Goal: Ask a question

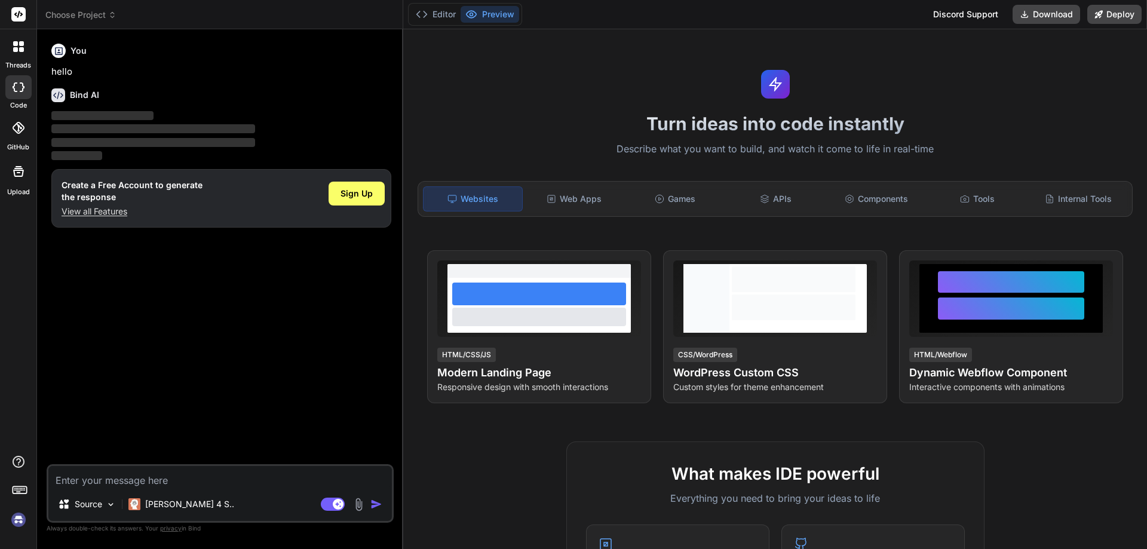
type textarea "x"
click at [130, 483] on textarea at bounding box center [219, 477] width 343 height 22
type textarea "m"
type textarea "x"
type textarea "ma"
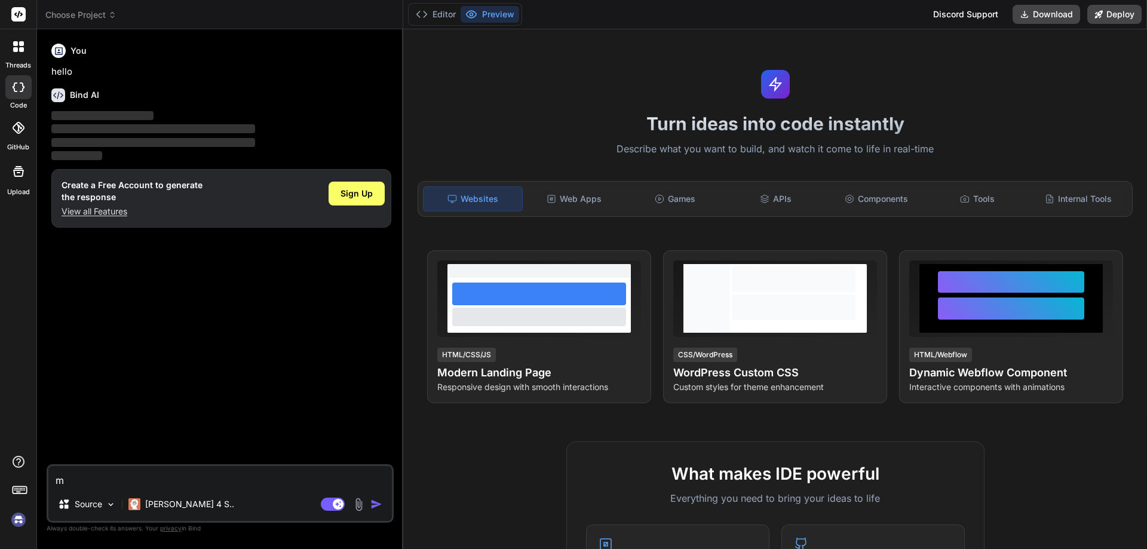
type textarea "x"
type textarea "mak"
type textarea "x"
type textarea "make"
type textarea "x"
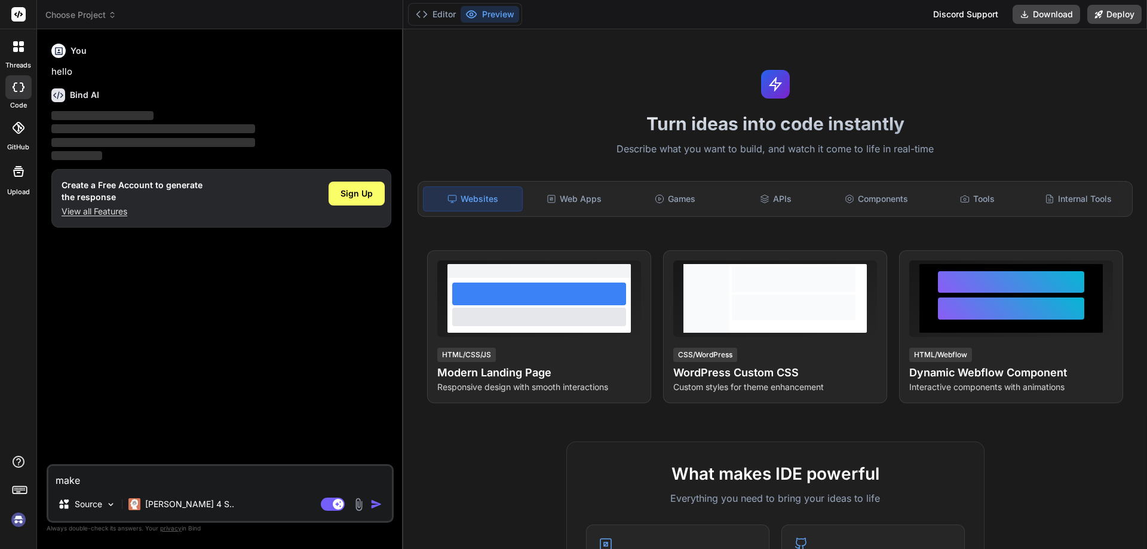
type textarea "make"
type textarea "x"
type textarea "make a"
type textarea "x"
type textarea "make an"
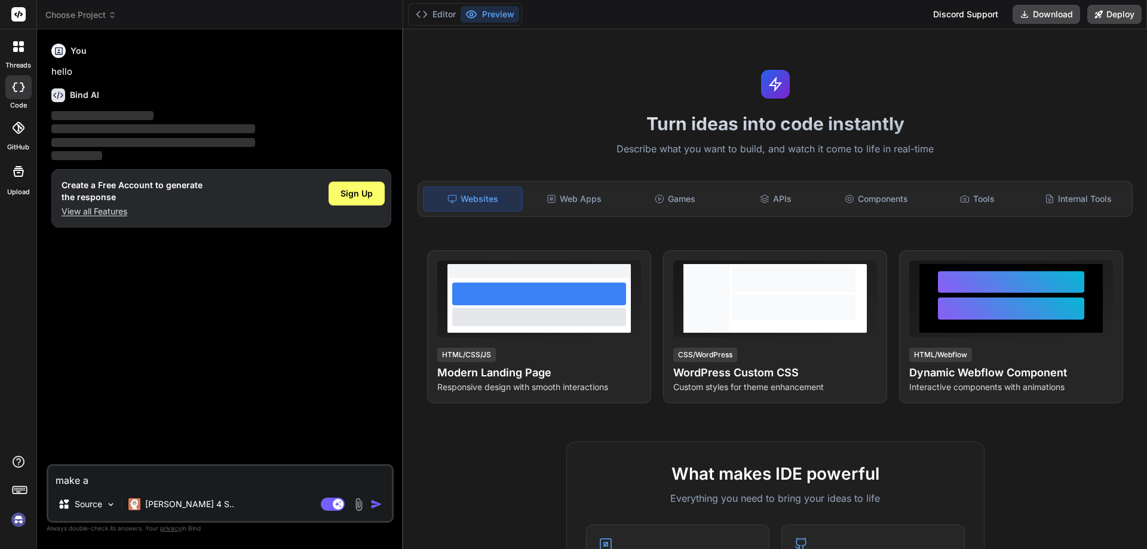
type textarea "x"
type textarea "make an"
type textarea "x"
type textarea "make an"
type textarea "x"
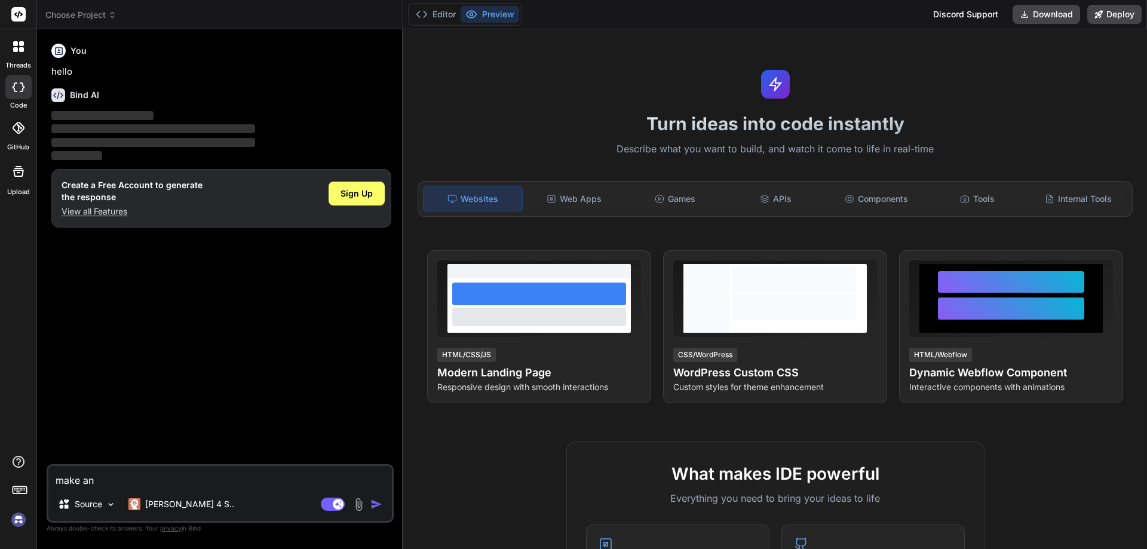
type textarea "make a"
type textarea "x"
type textarea "make a"
type textarea "x"
type textarea "make a p"
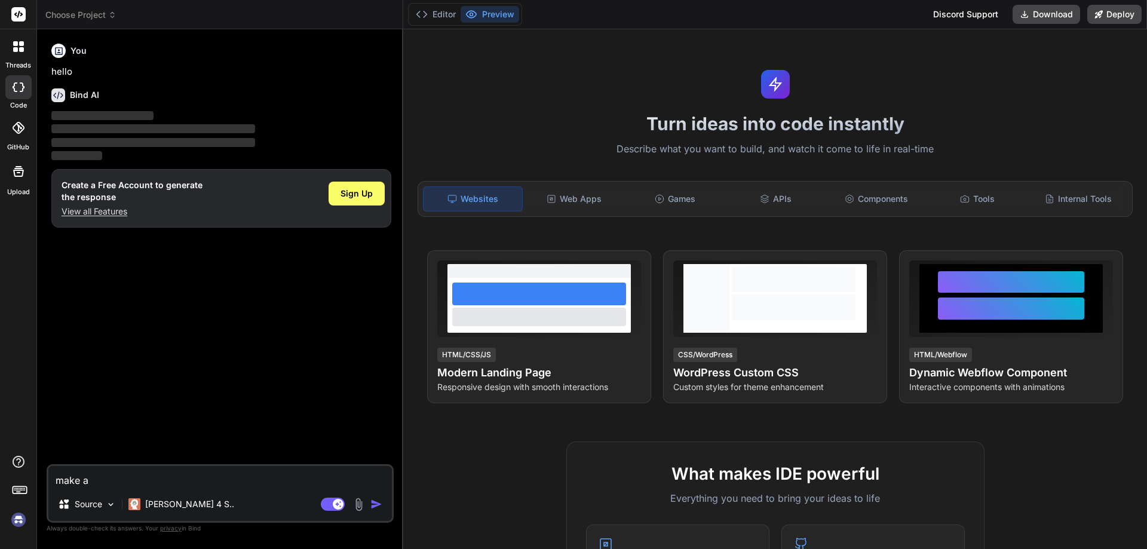
type textarea "x"
type textarea "make a pr"
type textarea "x"
type textarea "make a pri"
type textarea "x"
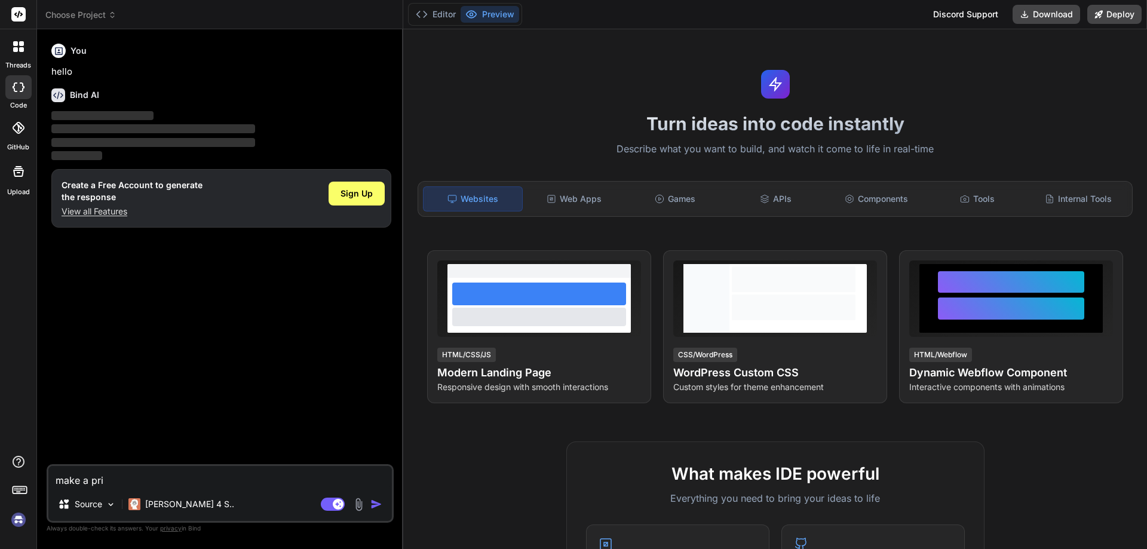
type textarea "make a pric"
type textarea "x"
type textarea "make a prici"
type textarea "x"
type textarea "make a pricin"
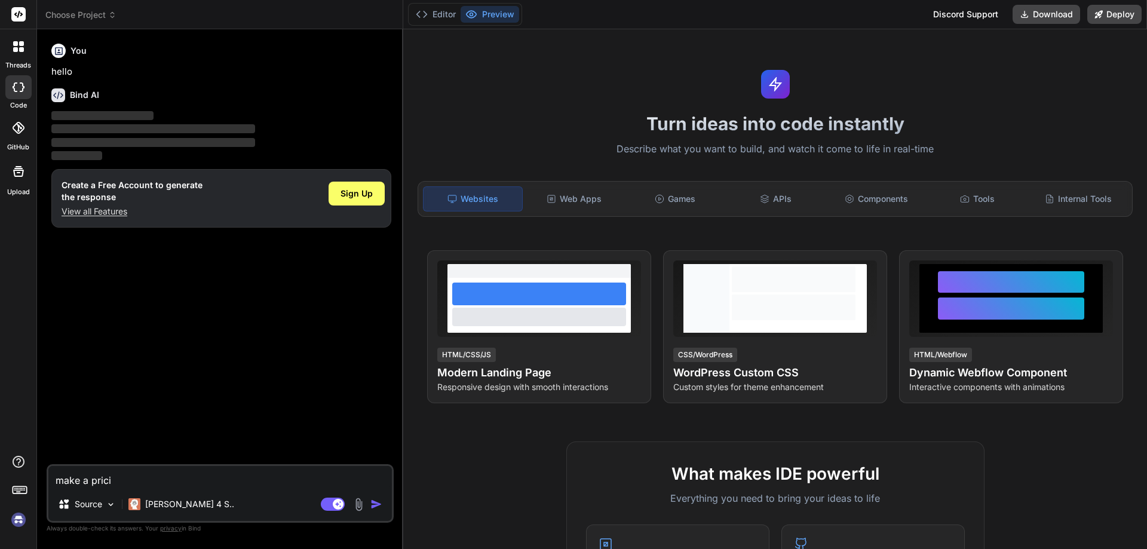
type textarea "x"
type textarea "make a pricing"
type textarea "x"
type textarea "make a pricing"
type textarea "x"
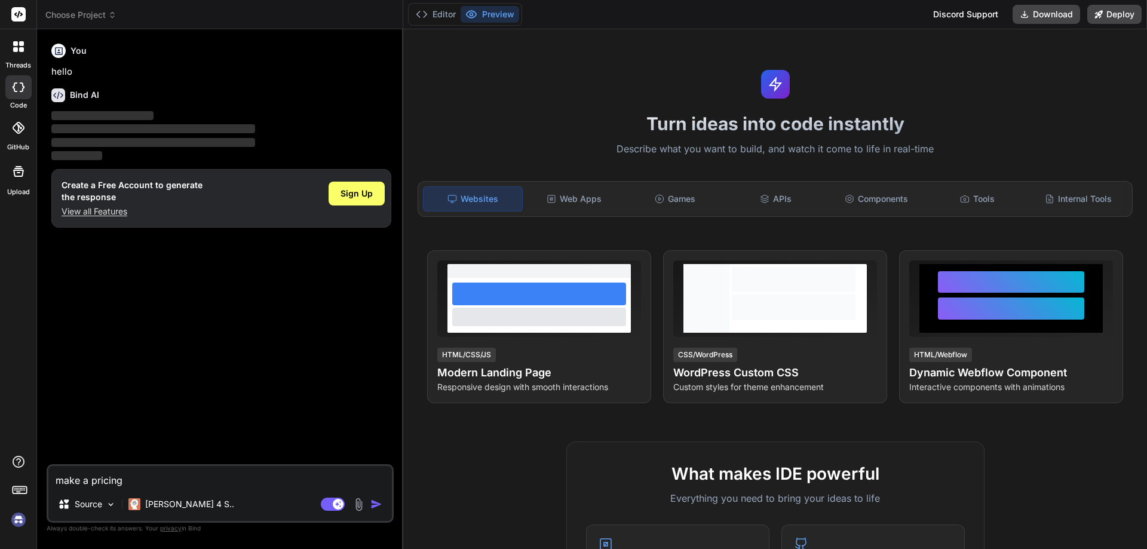
type textarea "make a pricing p"
type textarea "x"
type textarea "make a pricing pl"
type textarea "x"
type textarea "make a pricing pla"
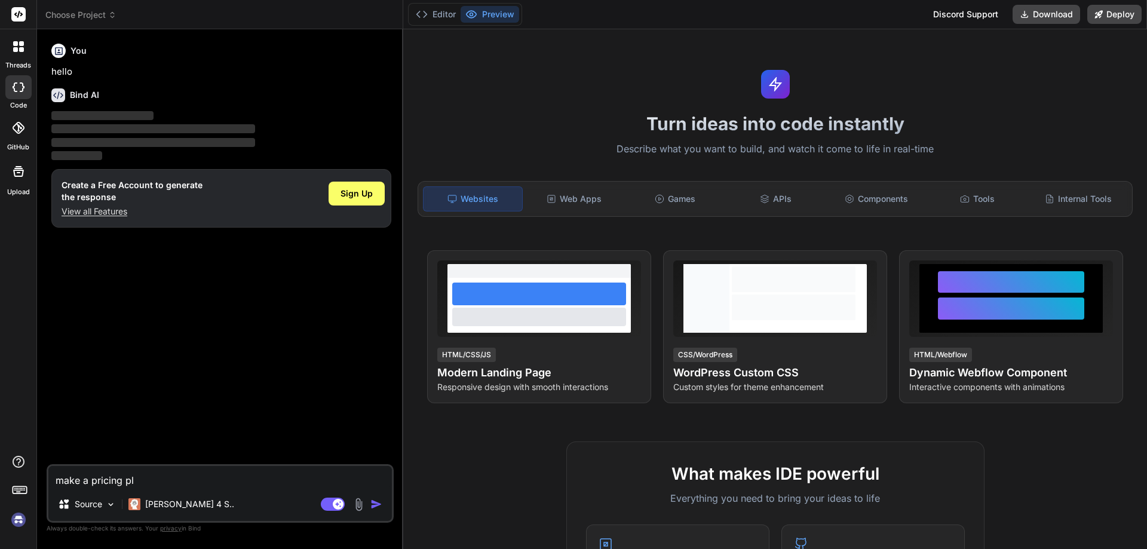
type textarea "x"
type textarea "make a pricing plan"
type textarea "x"
type textarea "make a pricing plan"
type textarea "x"
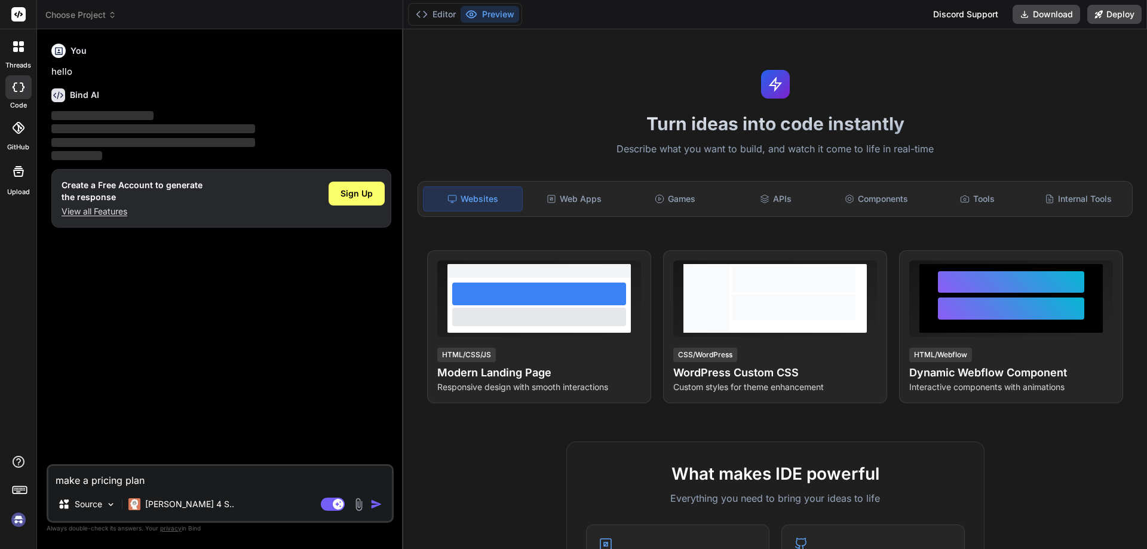
type textarea "make a pricing plan p"
type textarea "x"
type textarea "make a pricing plan pa"
type textarea "x"
type textarea "make a pricing plan pag"
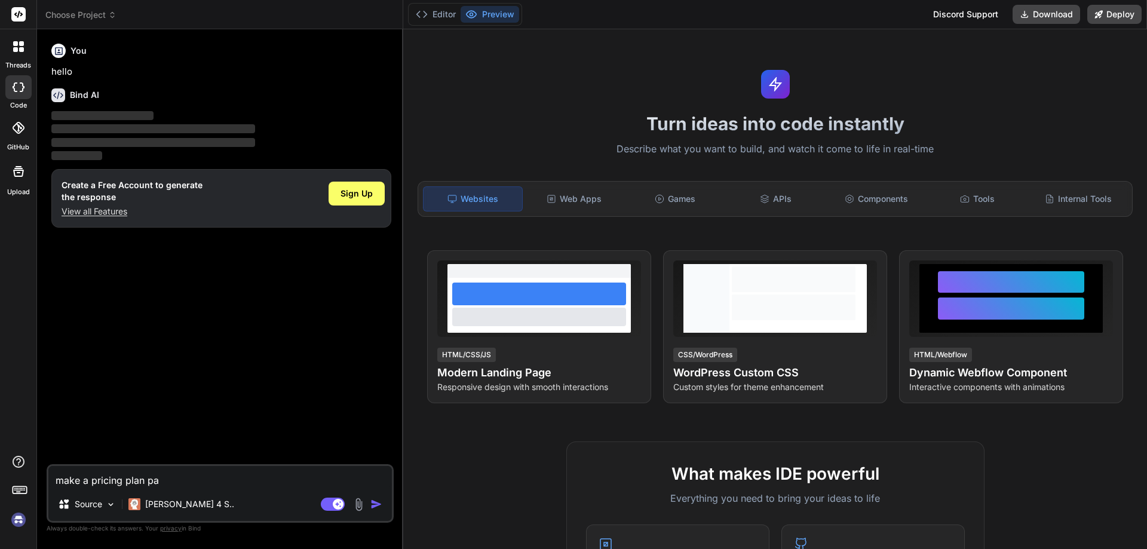
type textarea "x"
type textarea "make a pricing plan page"
type textarea "x"
type textarea "make a pricing plan page"
type textarea "x"
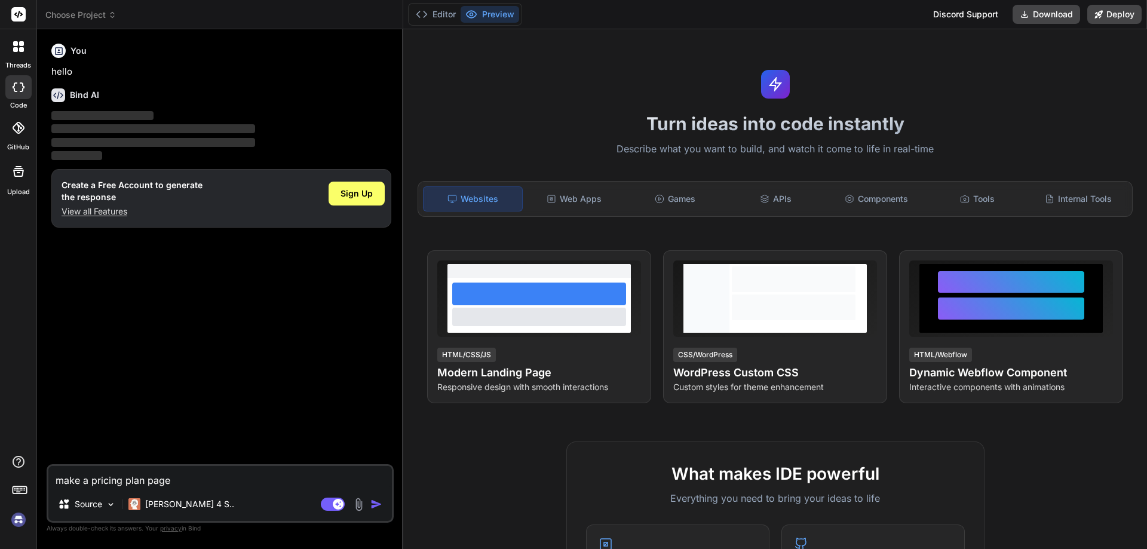
type textarea "make a pricing plan page u"
type textarea "x"
type textarea "make a pricing plan page ui"
type textarea "x"
type textarea "make a pricing plan page ui"
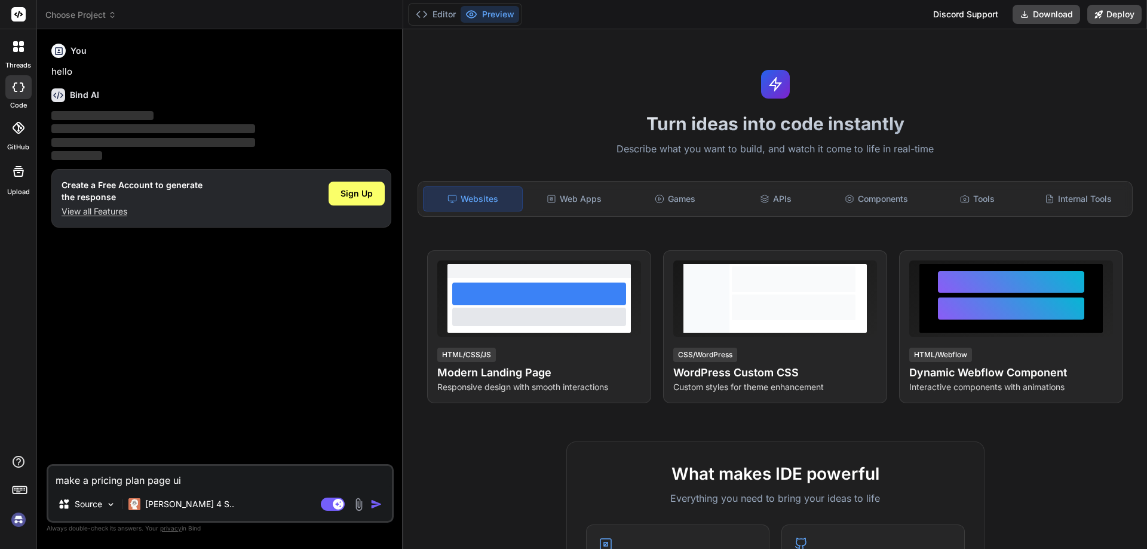
type textarea "x"
type textarea "make a pricing plan page ui d"
type textarea "x"
type textarea "make a pricing plan page ui de"
type textarea "x"
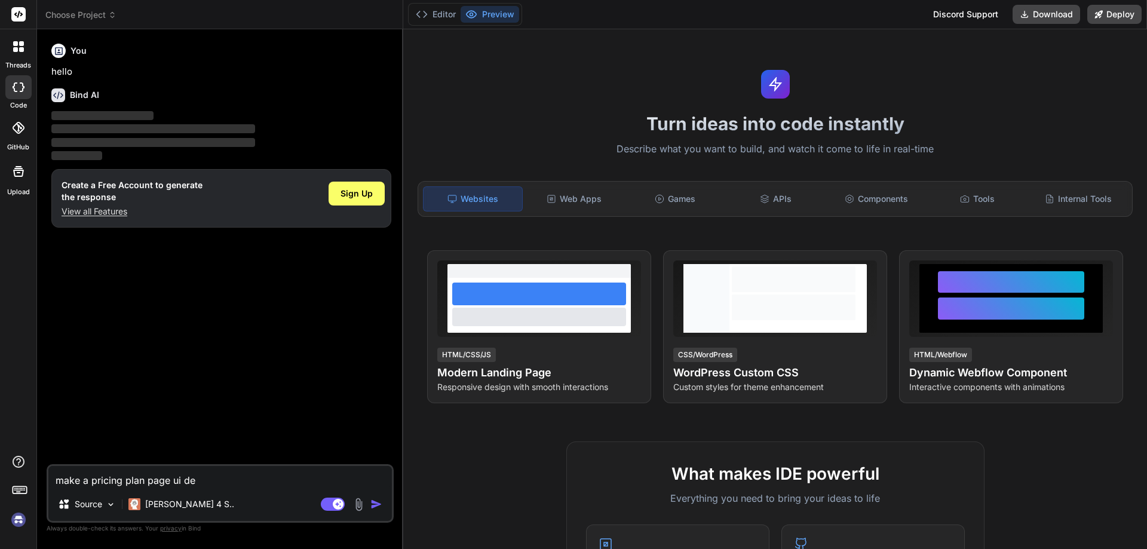
type textarea "make a pricing plan page ui des"
type textarea "x"
type textarea "make a pricing plan page ui desi"
type textarea "x"
type textarea "make a pricing plan page ui desig"
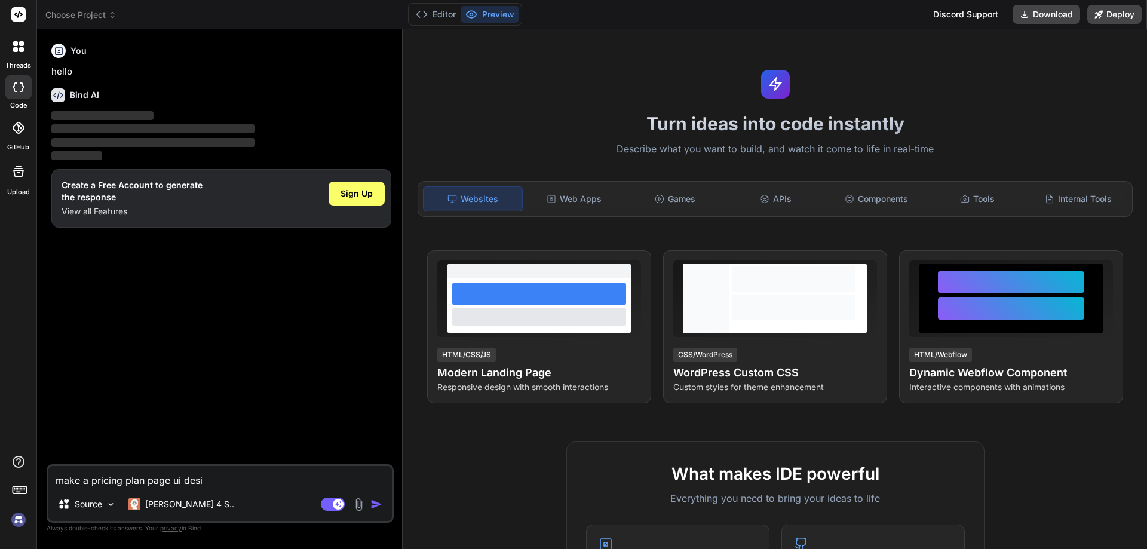
type textarea "x"
type textarea "make a pricing plan page ui design"
type textarea "x"
type textarea "make a pricing plan page ui design"
type textarea "x"
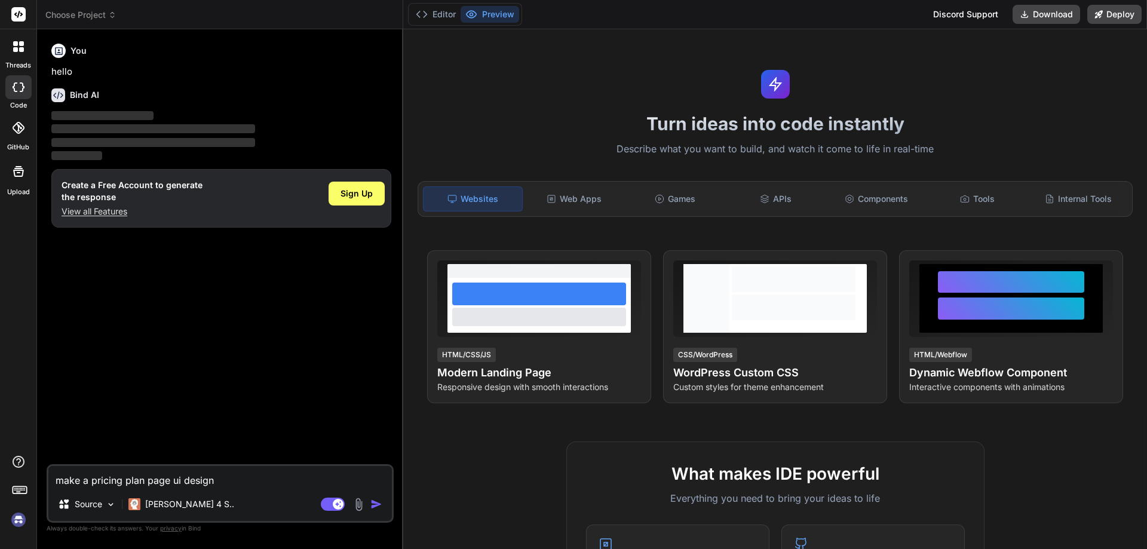
type textarea "make a pricing plan page ui design f"
type textarea "x"
type textarea "make a pricing plan page ui design fo"
type textarea "x"
type textarea "make a pricing plan page ui design fol"
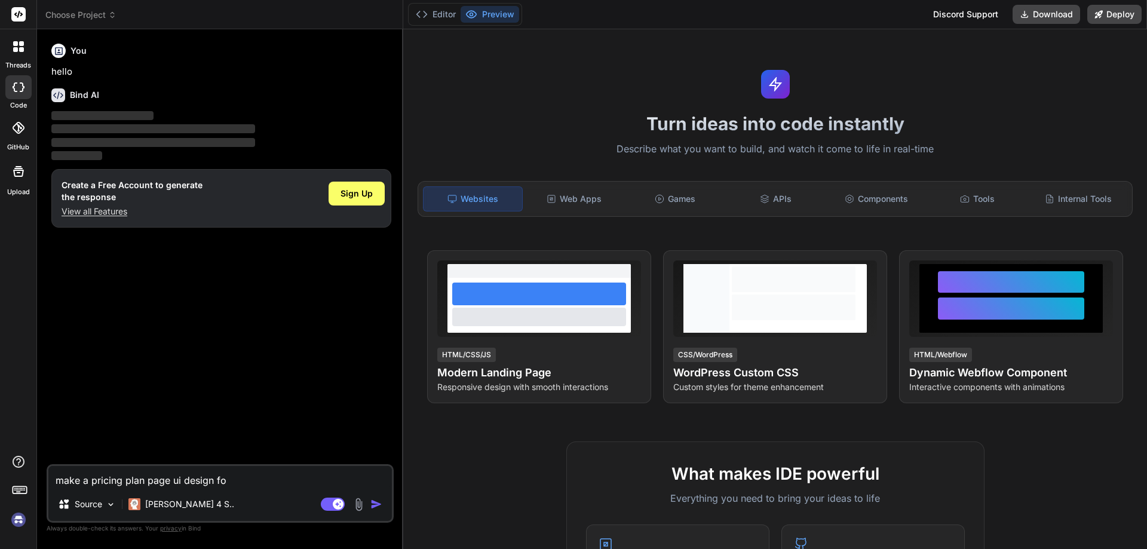
type textarea "x"
type textarea "make a pricing plan page ui design foll"
type textarea "x"
type textarea "make a pricing plan page ui design follo"
type textarea "x"
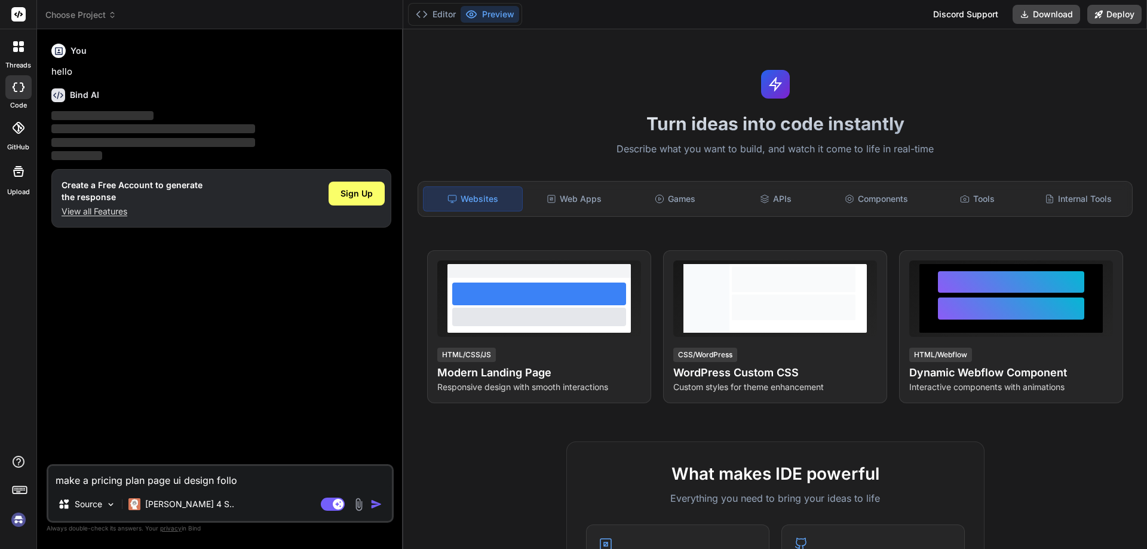
type textarea "make a pricing plan page ui design follow"
type textarea "x"
type textarea "make a pricing plan page ui design followi"
type textarea "x"
type textarea "make a pricing plan page ui design followin"
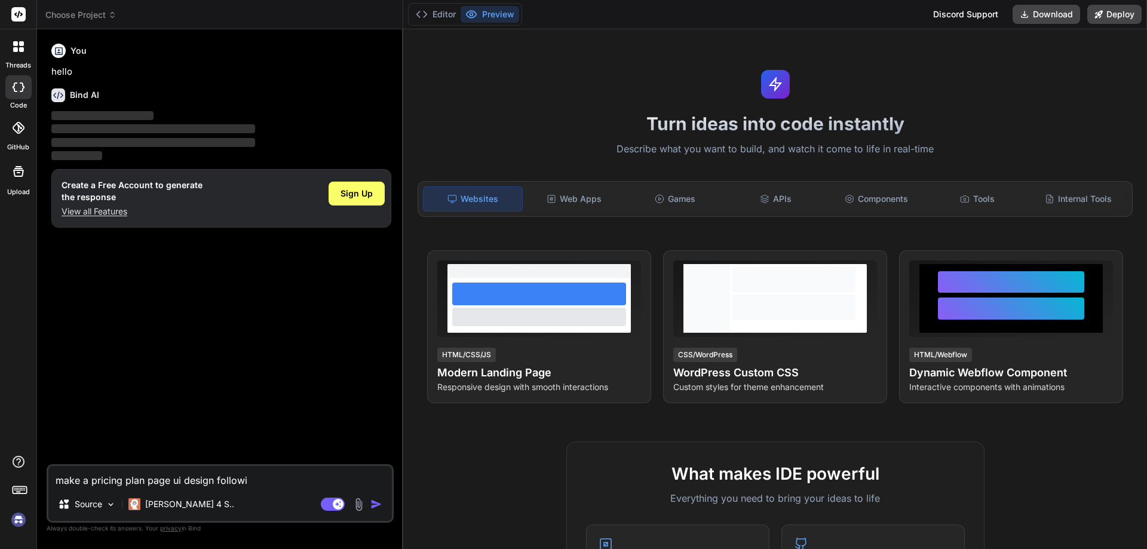
type textarea "x"
type textarea "make a pricing plan page ui design following"
type textarea "x"
type textarea "make a pricing plan page ui design following"
type textarea "x"
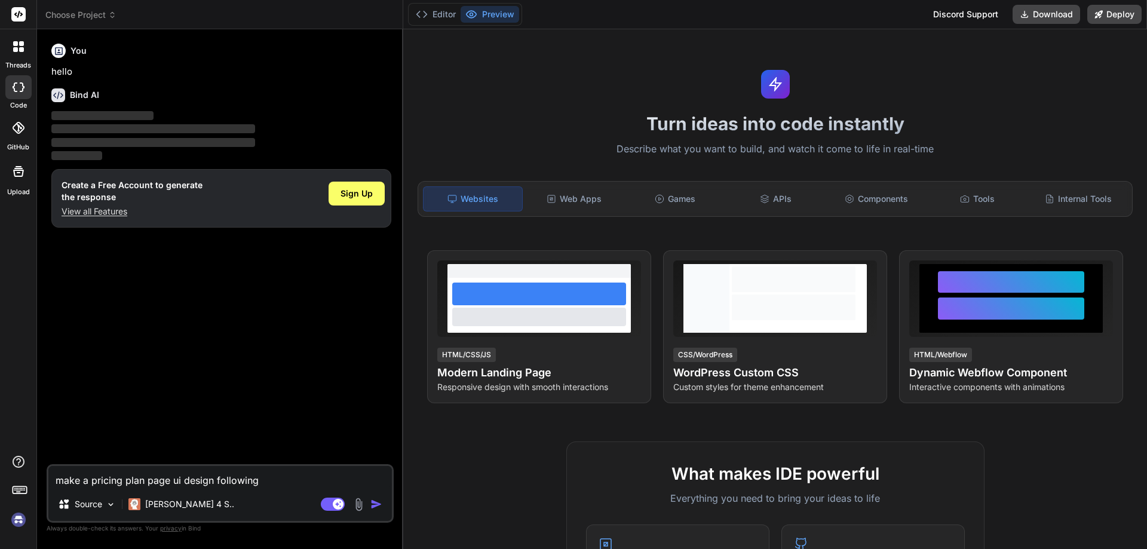
type textarea "make a pricing plan page ui design following t"
type textarea "x"
type textarea "make a pricing plan page ui design following th"
type textarea "x"
type textarea "make a pricing plan page ui design following thi"
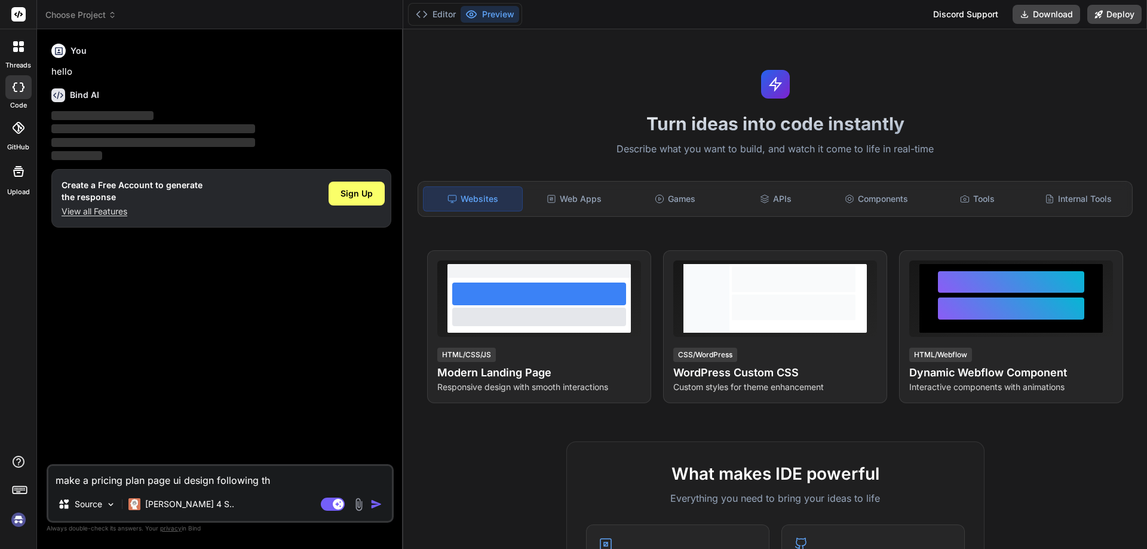
type textarea "x"
type textarea "make a pricing plan page ui design following this"
type textarea "x"
type textarea "make a pricing plan page ui design following this"
type textarea "x"
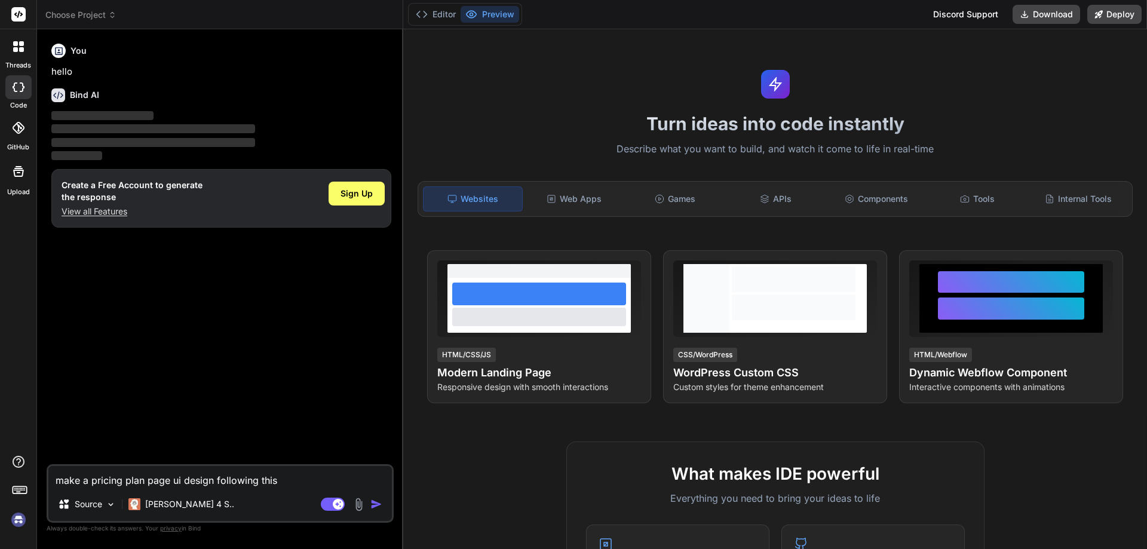
type textarea "make a pricing plan page ui design following this c"
type textarea "x"
type textarea "make a pricing plan page ui design following this co"
type textarea "x"
type textarea "make a pricing plan page ui design following this com"
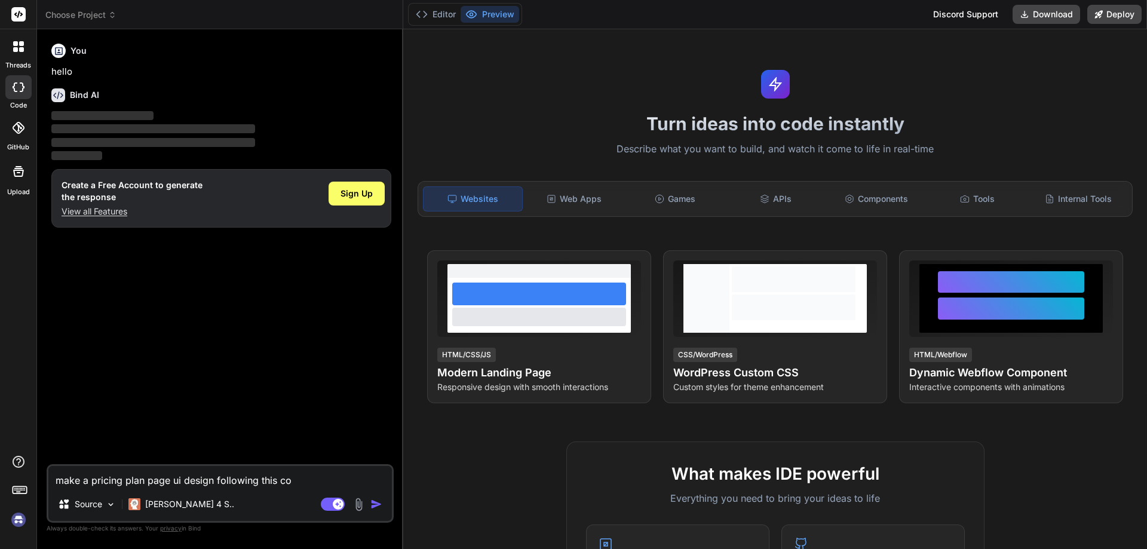
type textarea "x"
type textarea "make a pricing plan page ui design following this comn"
type textarea "x"
type textarea "make a pricing plan page ui design following this comnt"
type textarea "x"
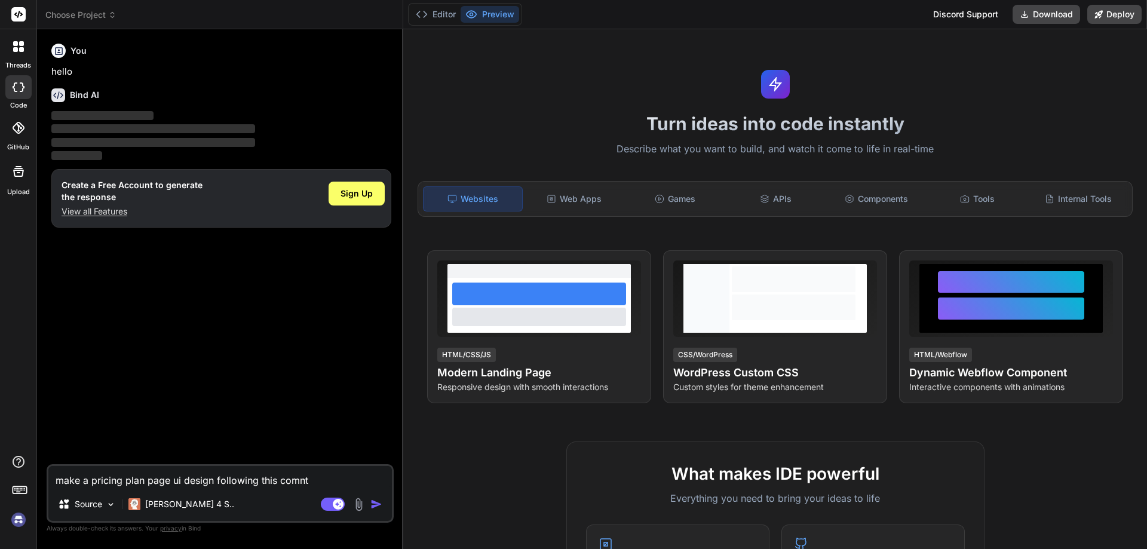
type textarea "make a pricing plan page ui design following this comnte"
type textarea "x"
type textarea "make a pricing plan page ui design following this comnten"
type textarea "x"
type textarea "make a pricing plan page ui design following this comntent"
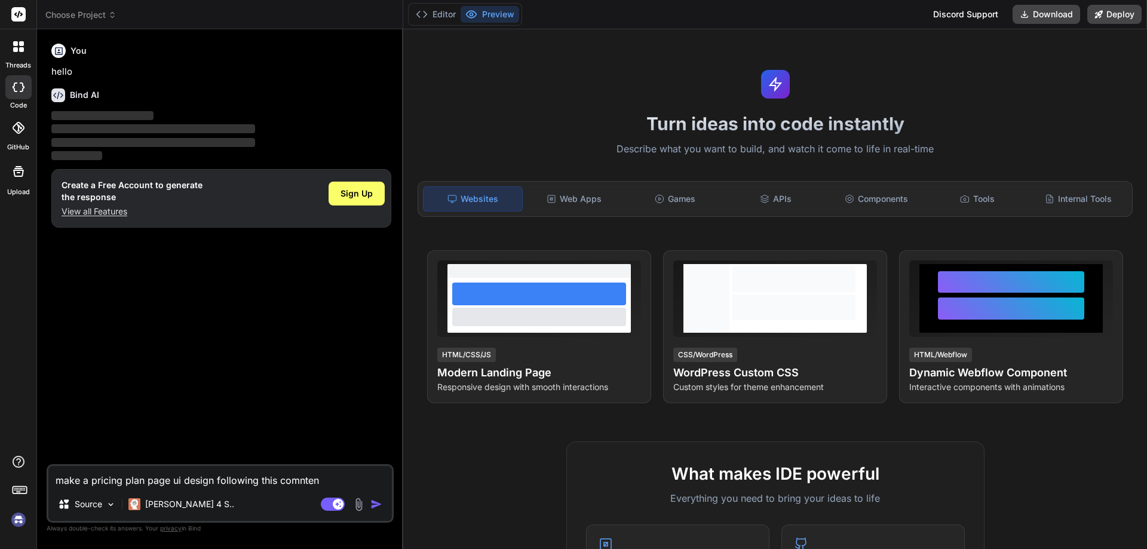
type textarea "x"
type textarea "make a pricing plan page ui design following this comntents"
type textarea "x"
type textarea "make a pricing plan page ui design following this contents"
type textarea "x"
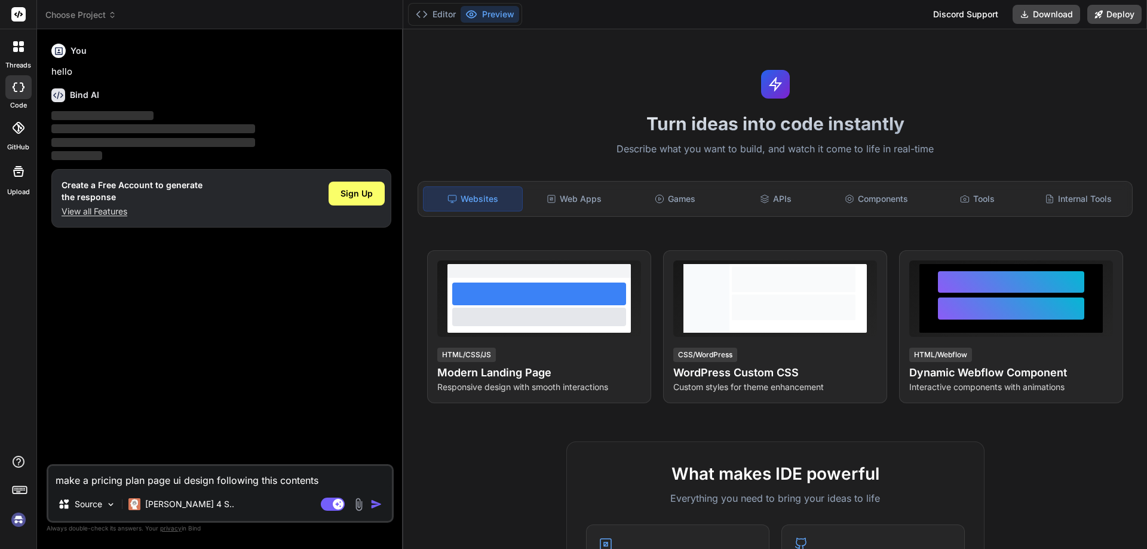
click at [327, 480] on textarea "make a pricing plan page ui design following this contents" at bounding box center [219, 477] width 343 height 22
type textarea "make a pricing plan page ui design following this contents."
type textarea "x"
click at [179, 481] on textarea "make a pricing plan page ui design following this contents." at bounding box center [219, 477] width 343 height 22
click at [177, 480] on textarea "make a pricing plan page ui design following this contents." at bounding box center [219, 477] width 343 height 22
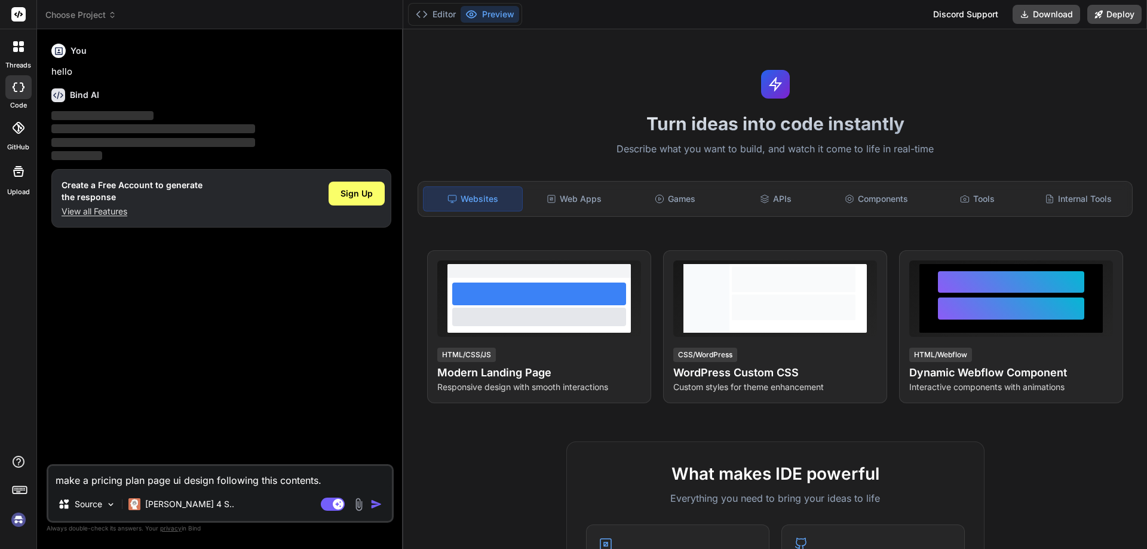
click at [181, 483] on textarea "make a pricing plan page ui design following this contents." at bounding box center [219, 477] width 343 height 22
type textarea "make a pricing plan page u design following this contents."
type textarea "x"
type textarea "make a pricing plan page design following this contents."
type textarea "x"
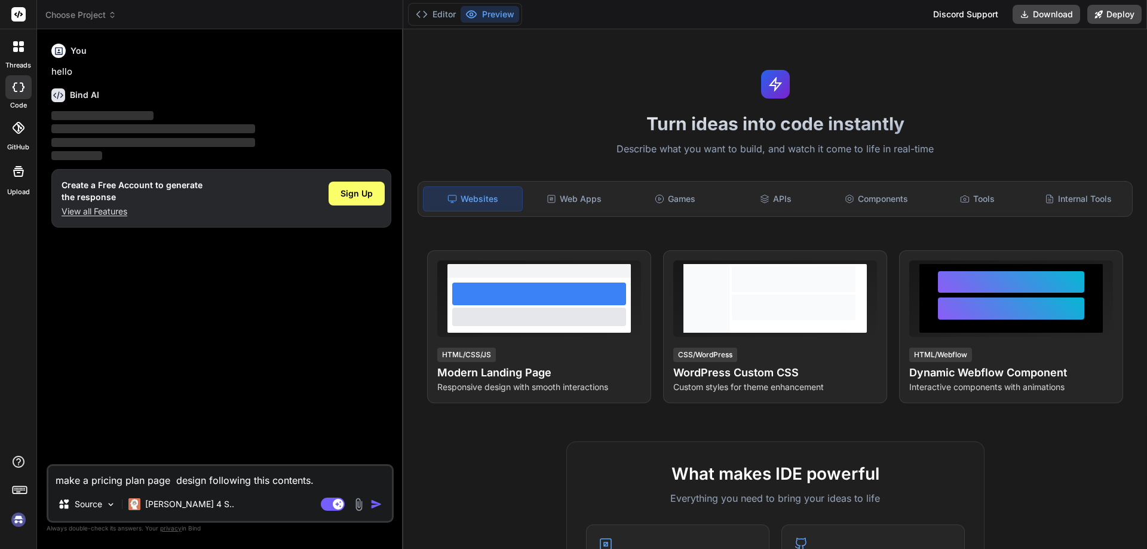
type textarea "make a pricing plan page U design following this contents."
type textarea "x"
type textarea "make a pricing plan page UI design following this contents."
type textarea "x"
click at [342, 480] on textarea "make a pricing plan page UI design following this contents." at bounding box center [219, 477] width 343 height 22
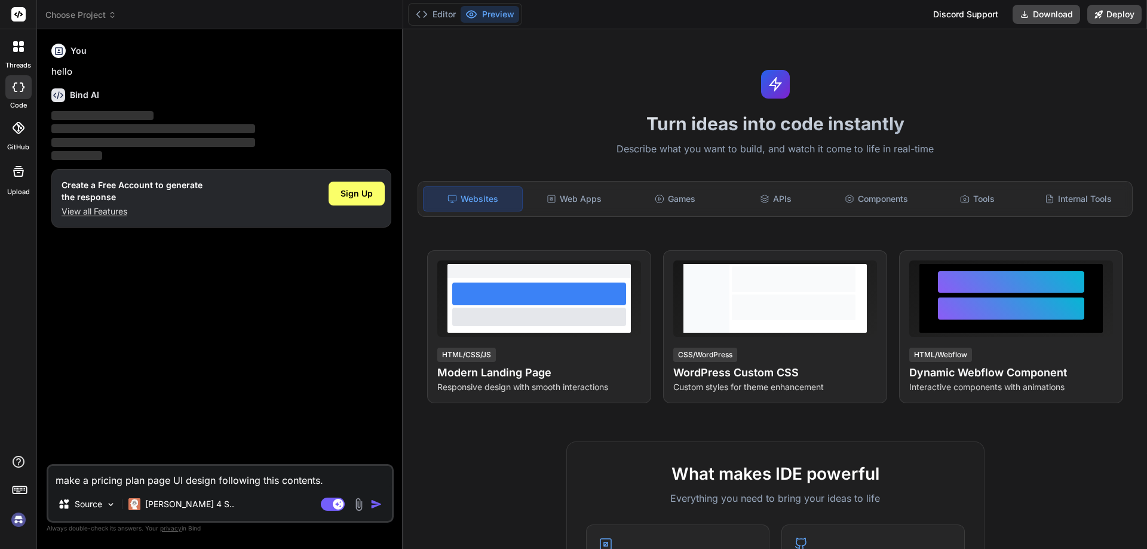
type textarea "make a pricing plan page UI design following this contents."
type textarea "x"
type textarea "make a pricing plan page UI design following this contents."
type textarea "x"
type textarea "make a pricing plan page UI design following this contents."
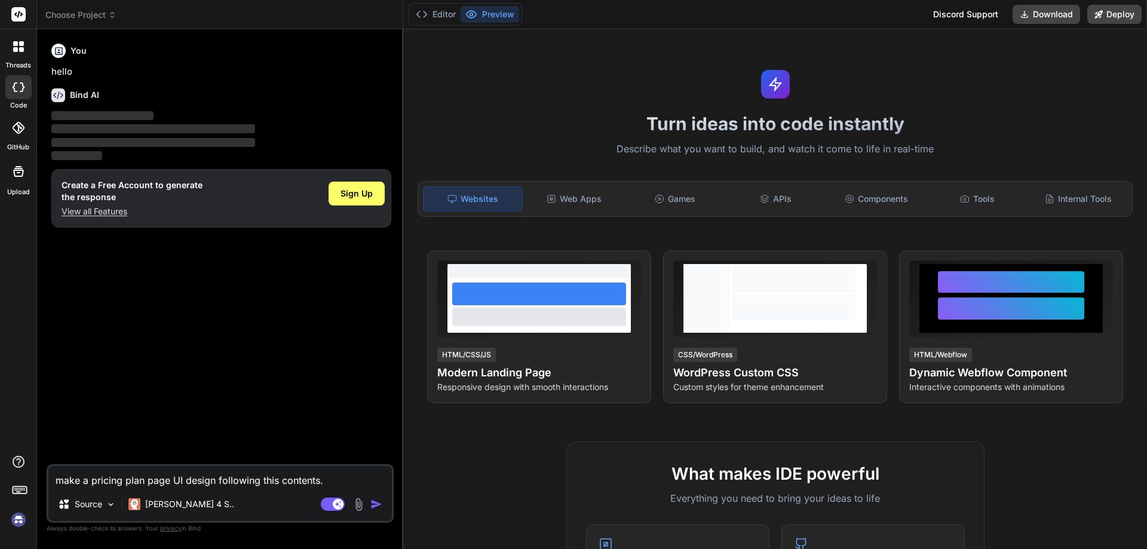
type textarea "x"
paste textarea "We need to add a Pricing page with the following tiers for service: Tier User R…"
type textarea "make a pricing plan page UI design following this contents. We need to add a Pr…"
type textarea "x"
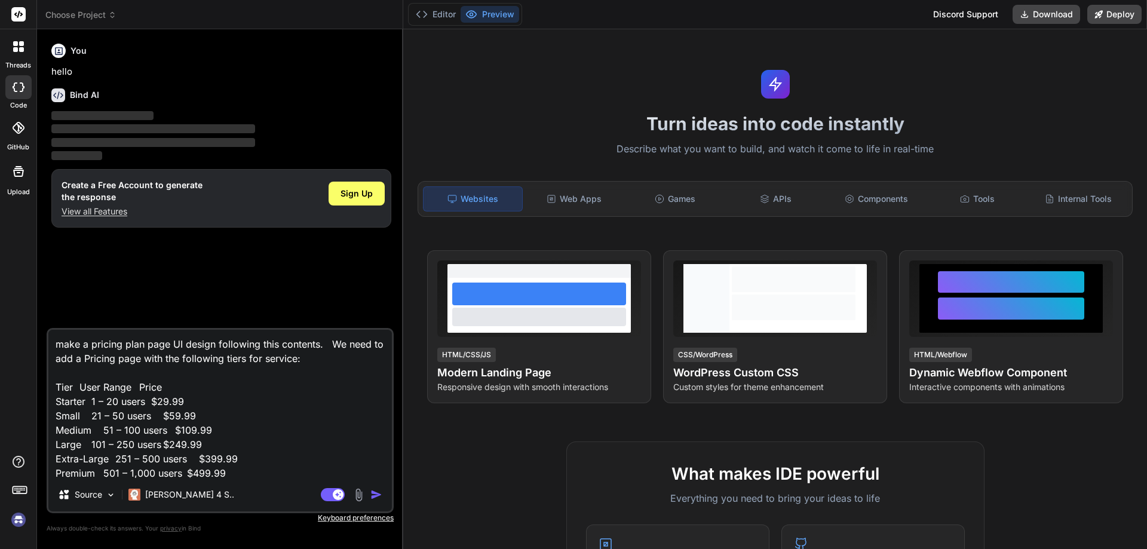
scroll to position [59, 0]
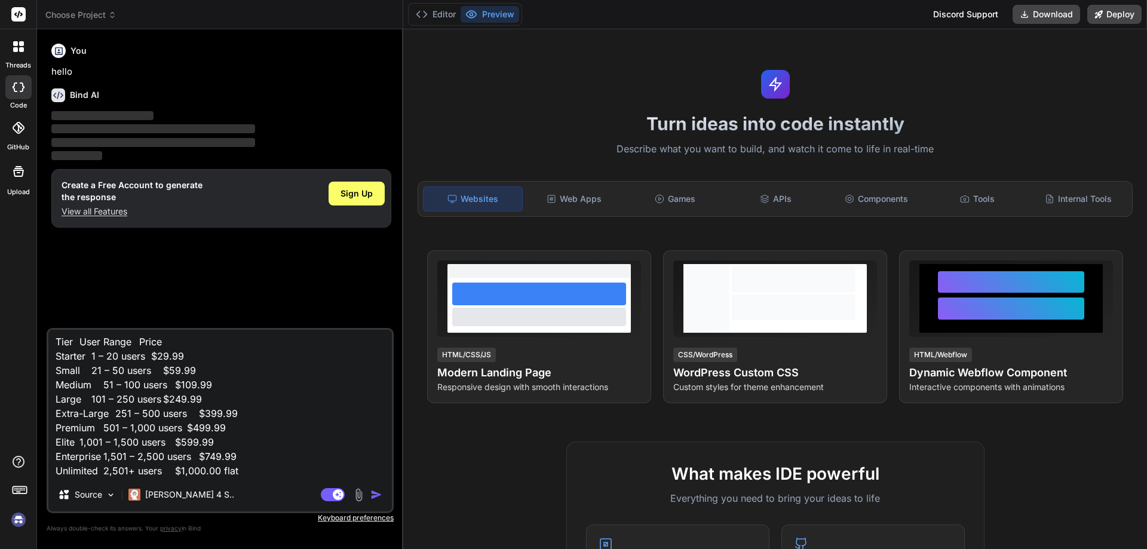
type textarea "make a pricing plan page UI design following this contents. We need to add a Pr…"
click at [375, 498] on img "button" at bounding box center [376, 495] width 12 height 12
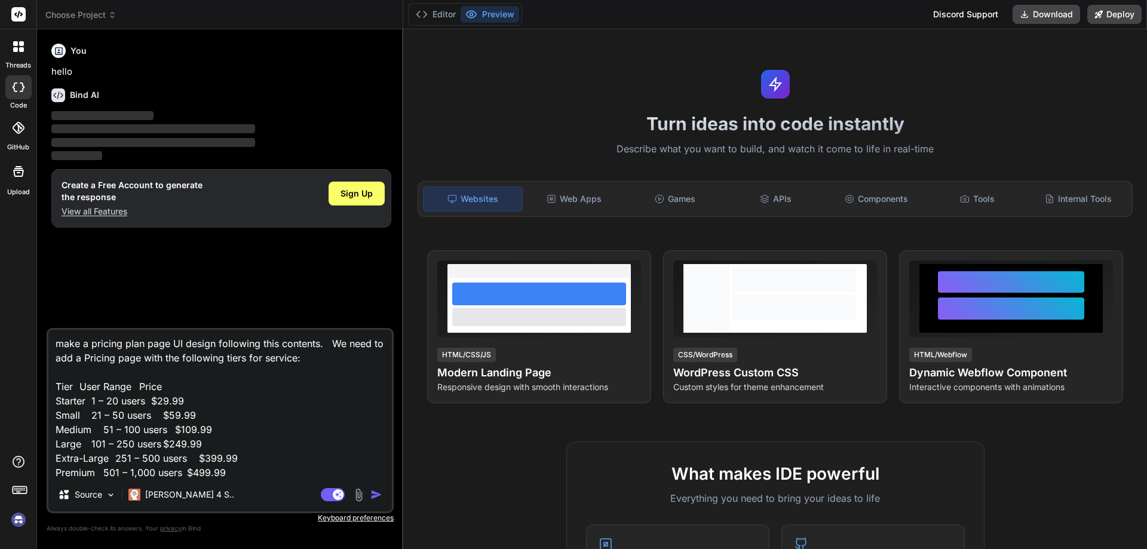
scroll to position [0, 0]
click at [351, 199] on span "Sign Up" at bounding box center [356, 194] width 32 height 12
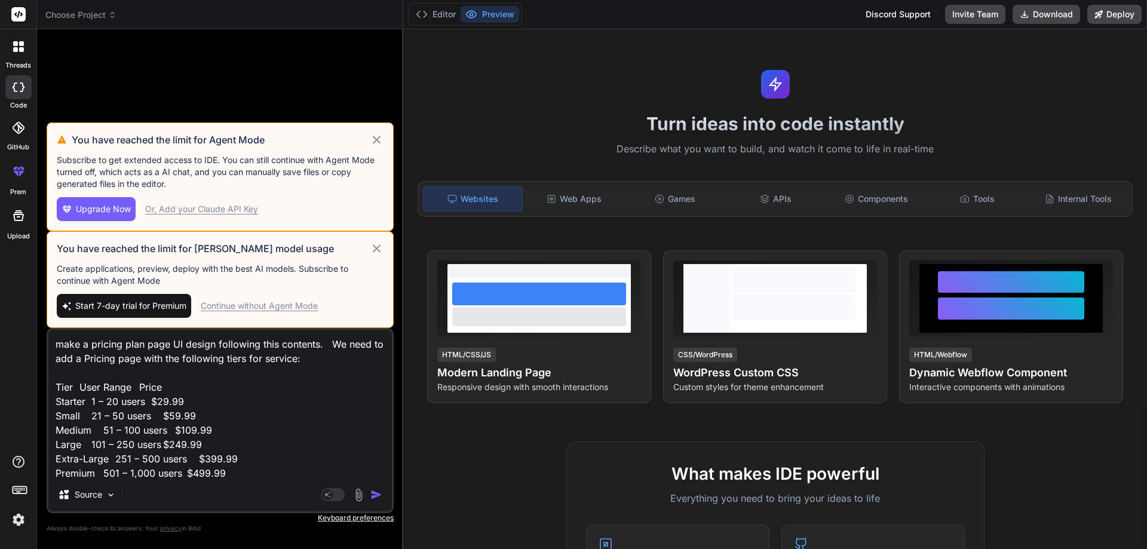
click at [304, 306] on div "Continue without Agent Mode" at bounding box center [259, 306] width 117 height 12
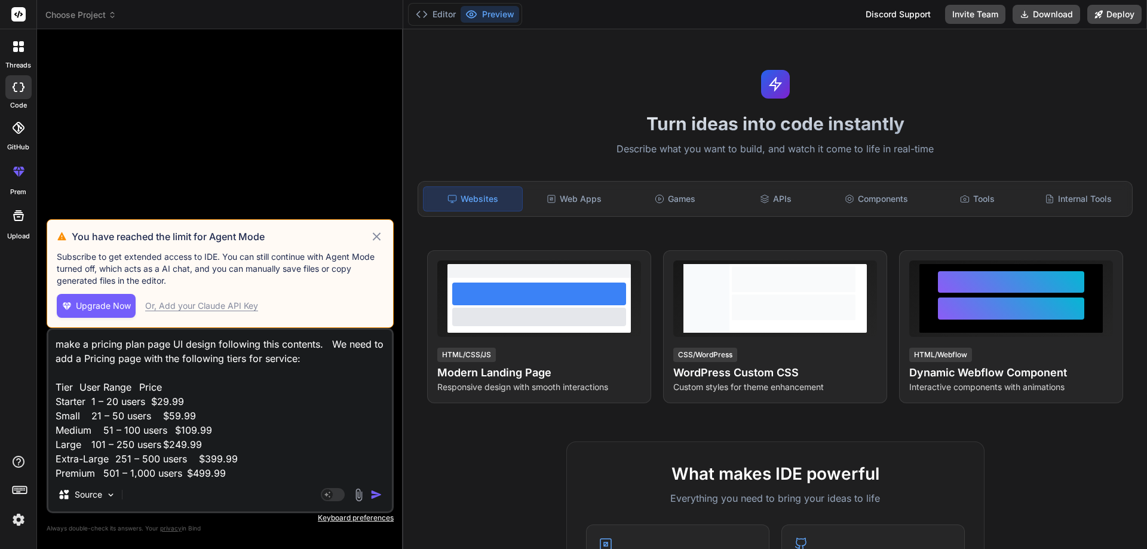
click at [372, 241] on icon at bounding box center [377, 236] width 14 height 14
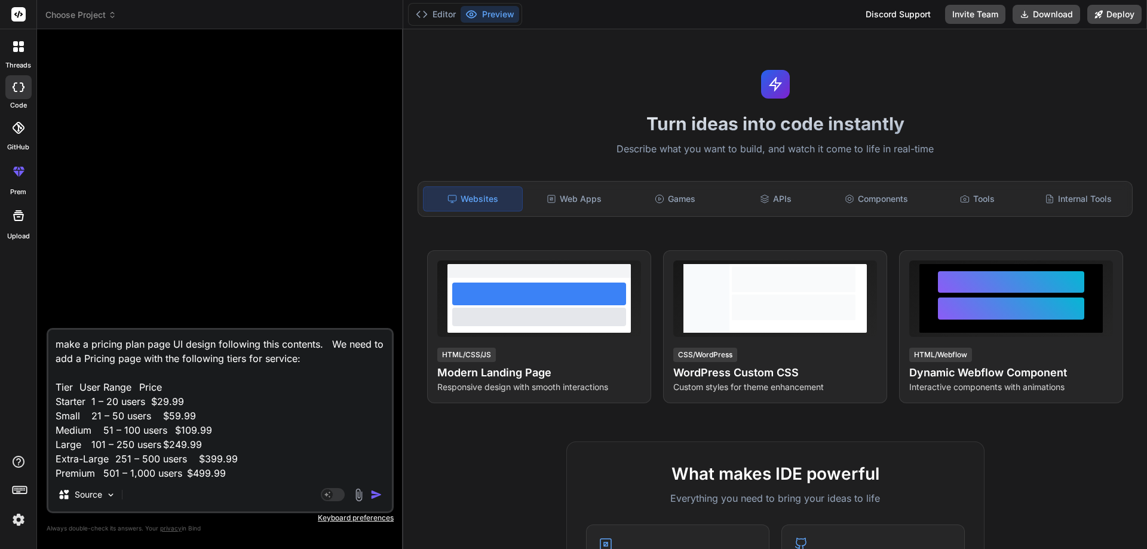
click at [377, 492] on img "button" at bounding box center [376, 495] width 12 height 12
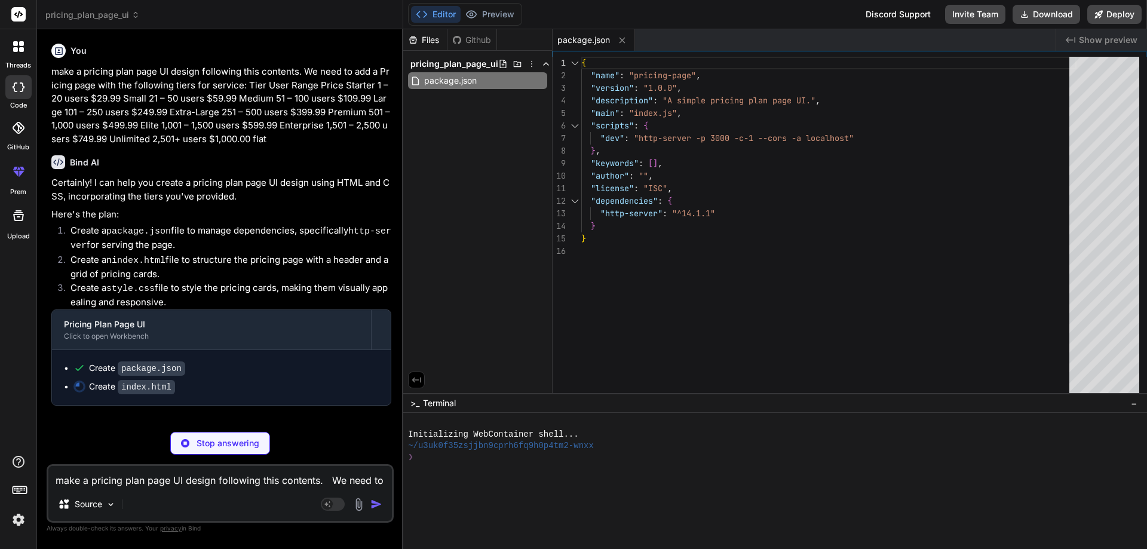
type textarea "x"
type textarea "</div> </div> </body> </html>"
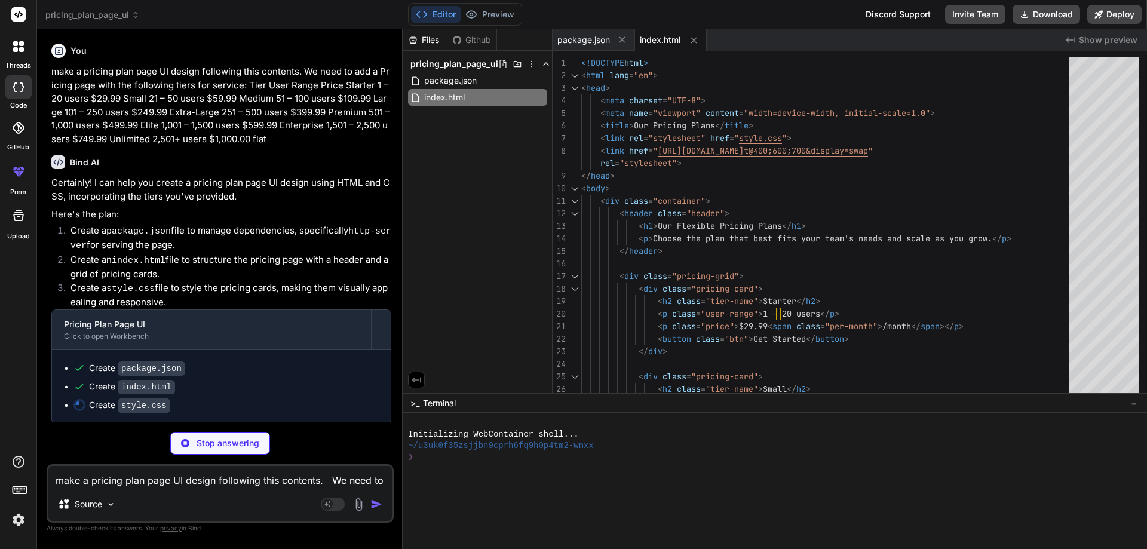
type textarea "x"
type textarea ".price { font-size: 2.5em; } .btn { padding: 12px 20px; font-size: 1em; } }"
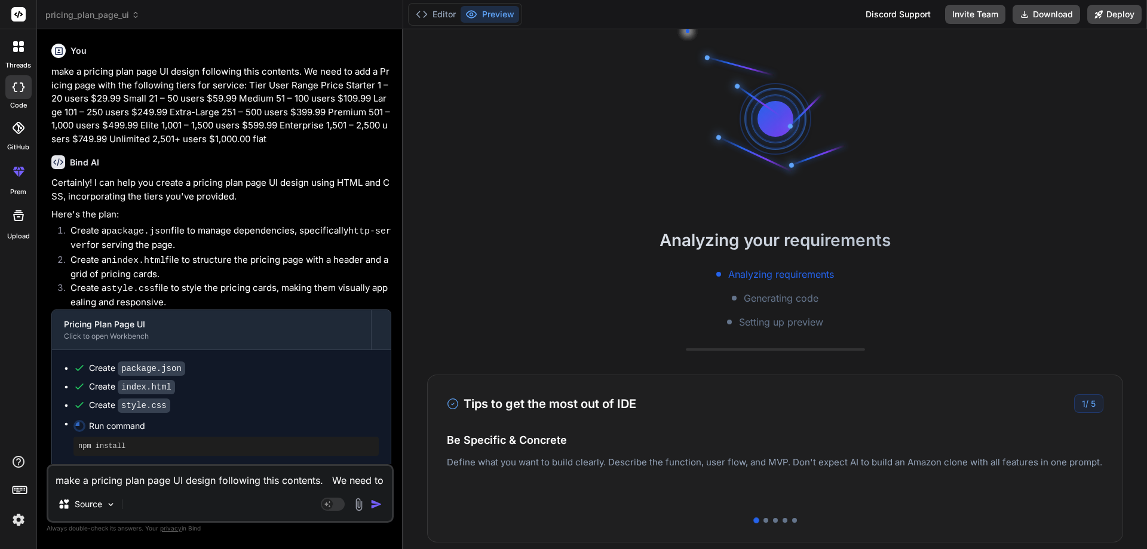
scroll to position [57, 0]
type textarea "x"
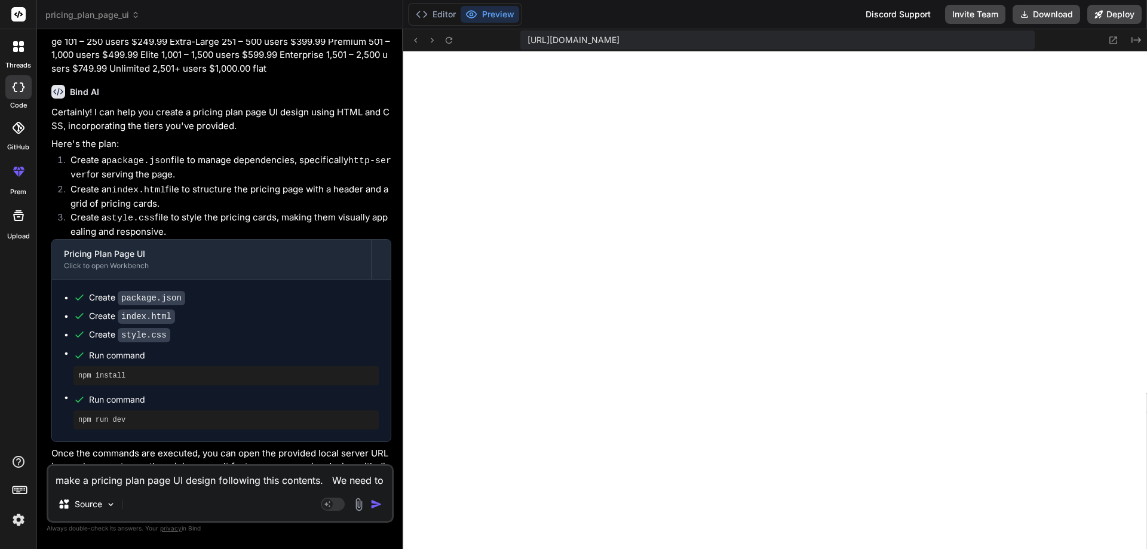
scroll to position [91, 0]
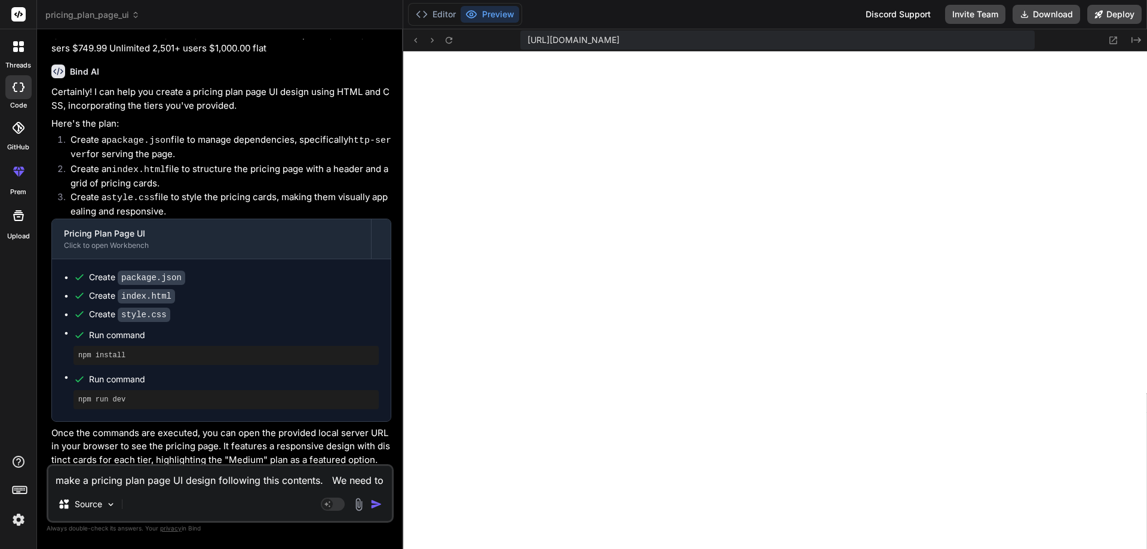
click at [136, 480] on textarea "make a pricing plan page UI design following this contents. We need to add a Pr…" at bounding box center [219, 477] width 343 height 22
type textarea "u"
type textarea "x"
type textarea "us"
type textarea "x"
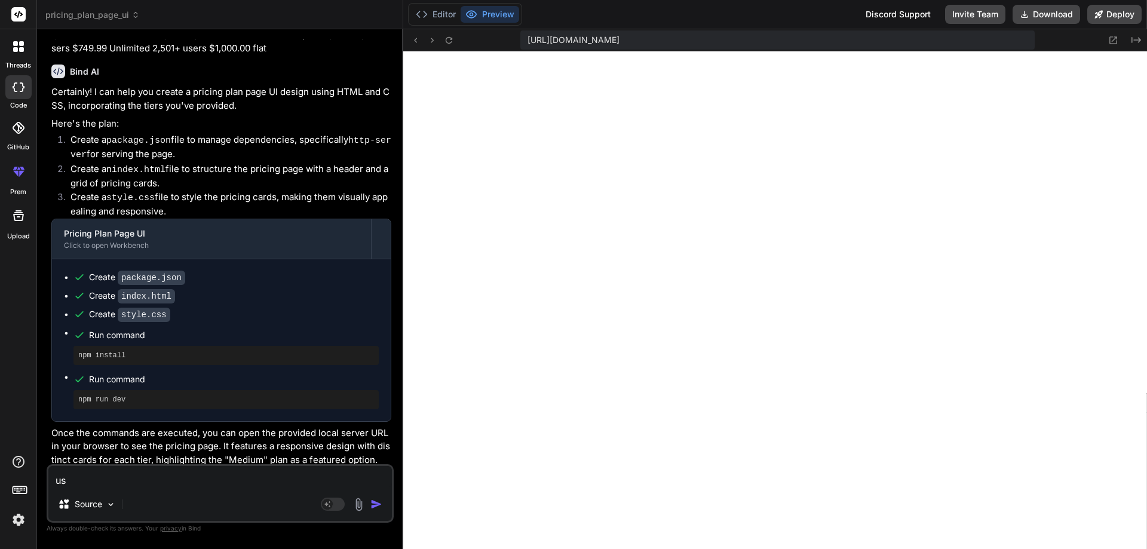
type textarea "use"
type textarea "x"
type textarea "use"
type textarea "x"
type textarea "use o"
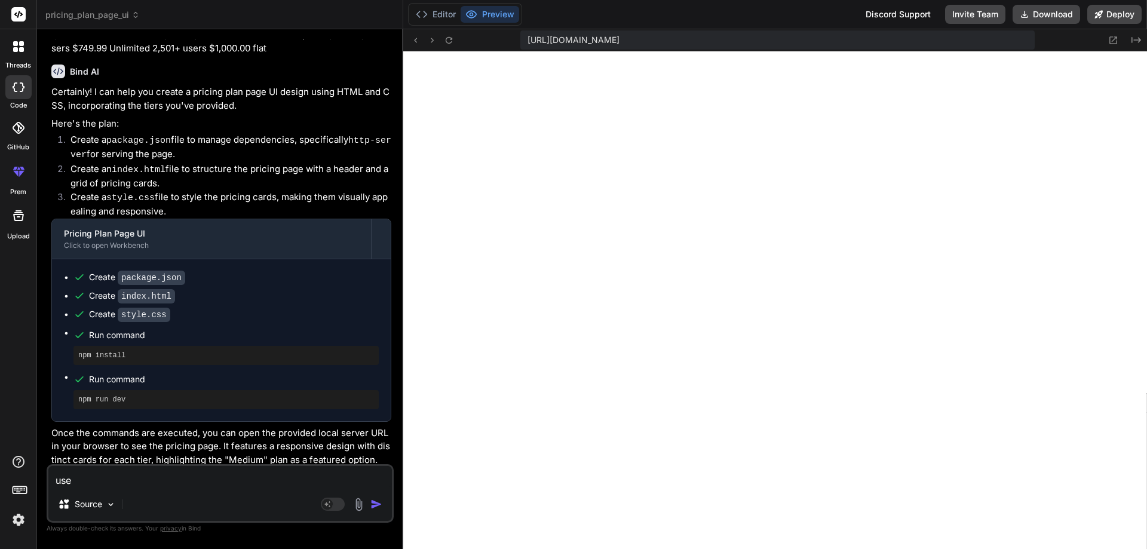
type textarea "x"
type textarea "use on"
type textarea "x"
type textarea "use onl"
type textarea "x"
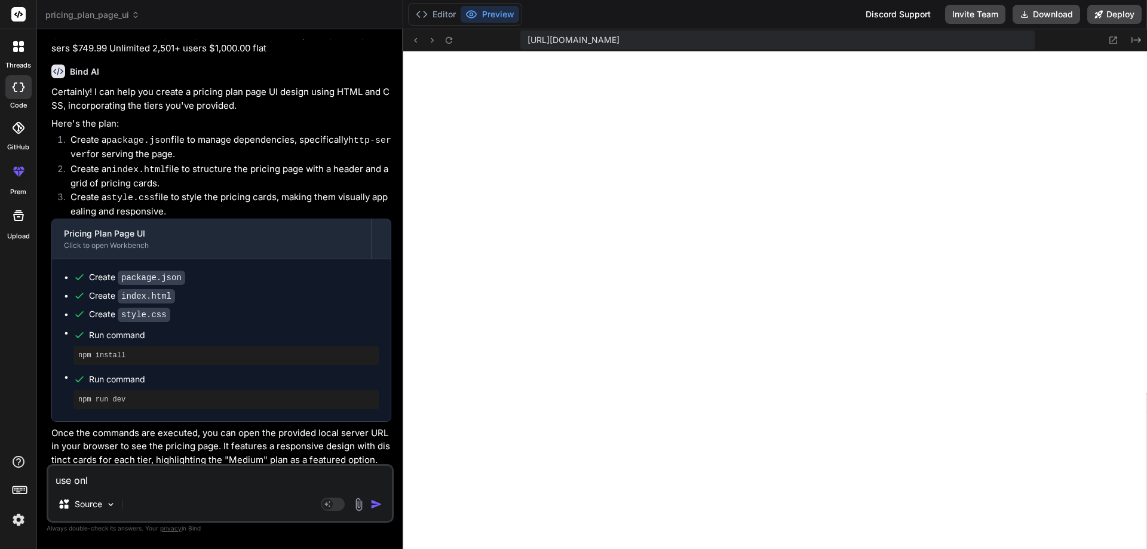
type textarea "use only"
type textarea "x"
type textarea "use only"
type textarea "x"
type textarea "use only s"
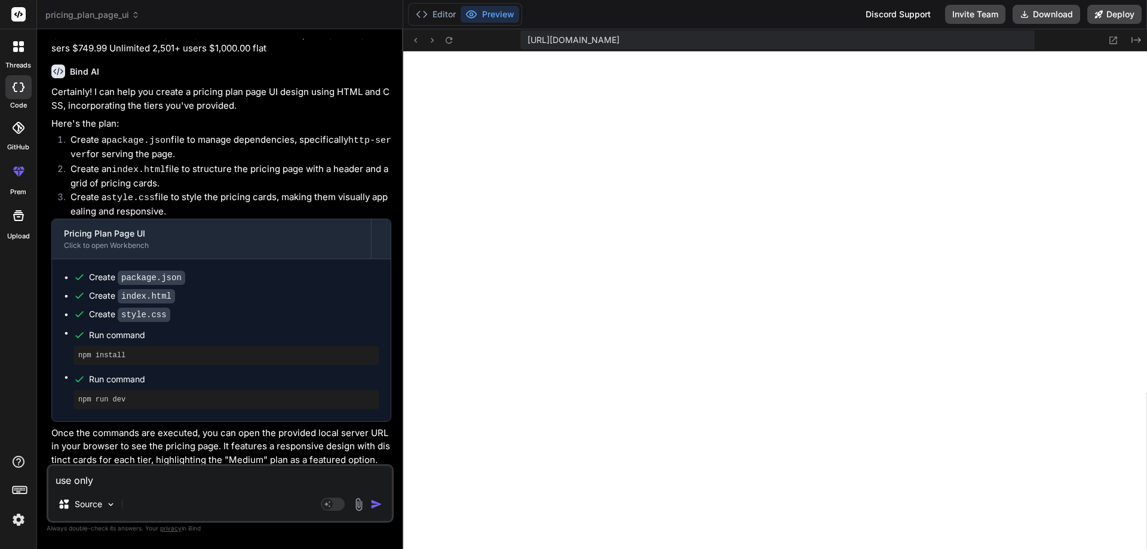
type textarea "x"
type textarea "use only st"
type textarea "x"
type textarea "use only sta"
type textarea "x"
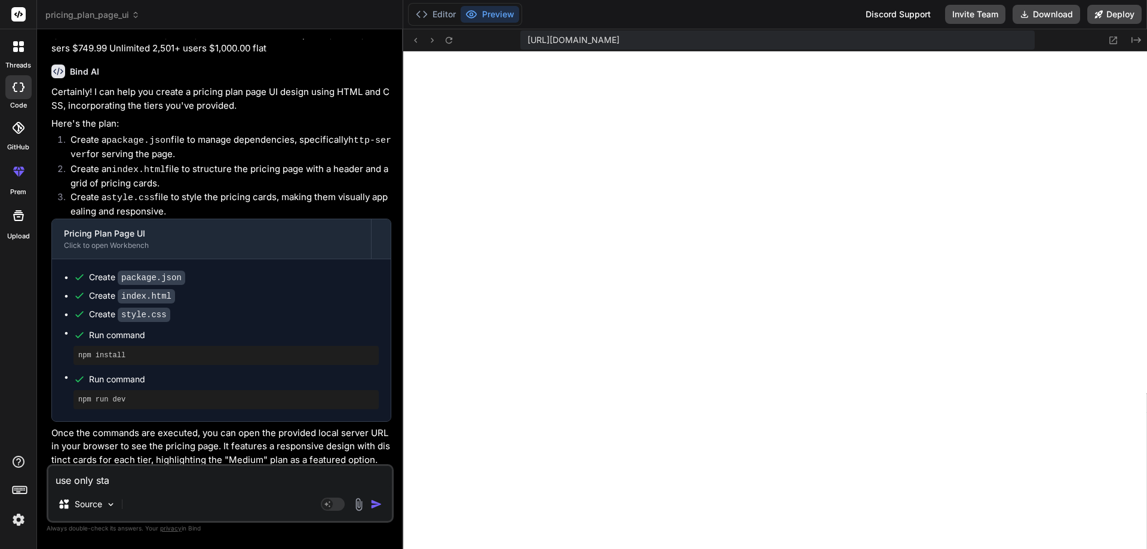
type textarea "use only stat"
type textarea "x"
type textarea "use only stati"
type textarea "x"
type textarea "use only static"
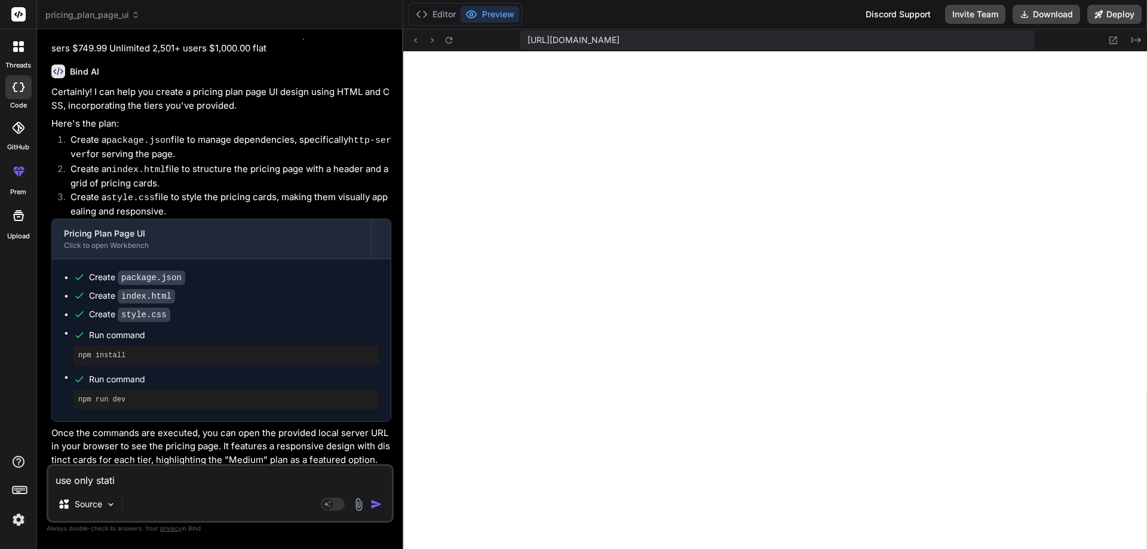
type textarea "x"
type textarea "use only static"
type textarea "x"
type textarea "use only static d"
type textarea "x"
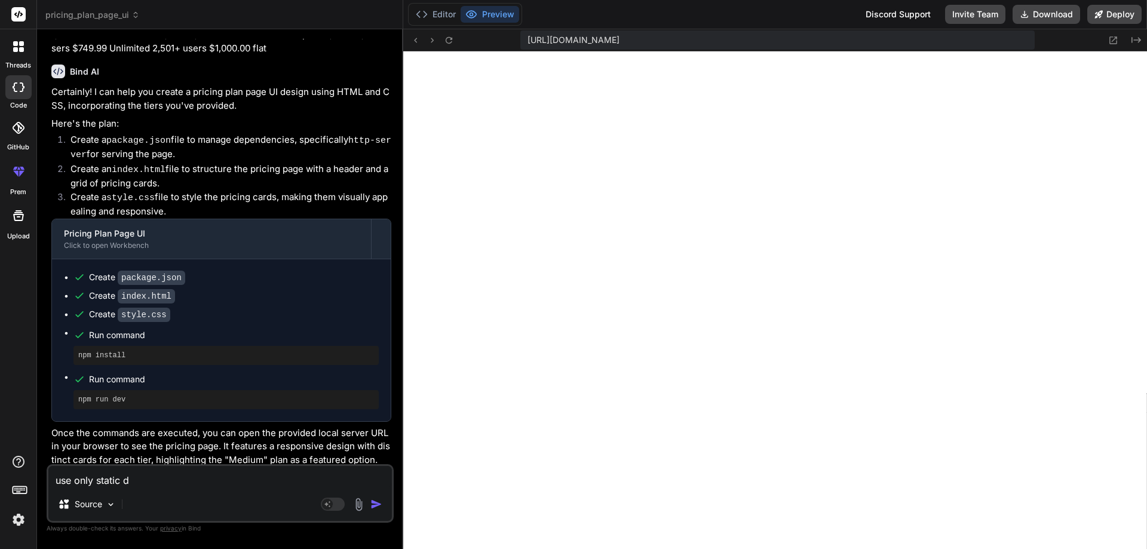
type textarea "use only static da"
type textarea "x"
type textarea "use only static dat"
type textarea "x"
type textarea "use only static data"
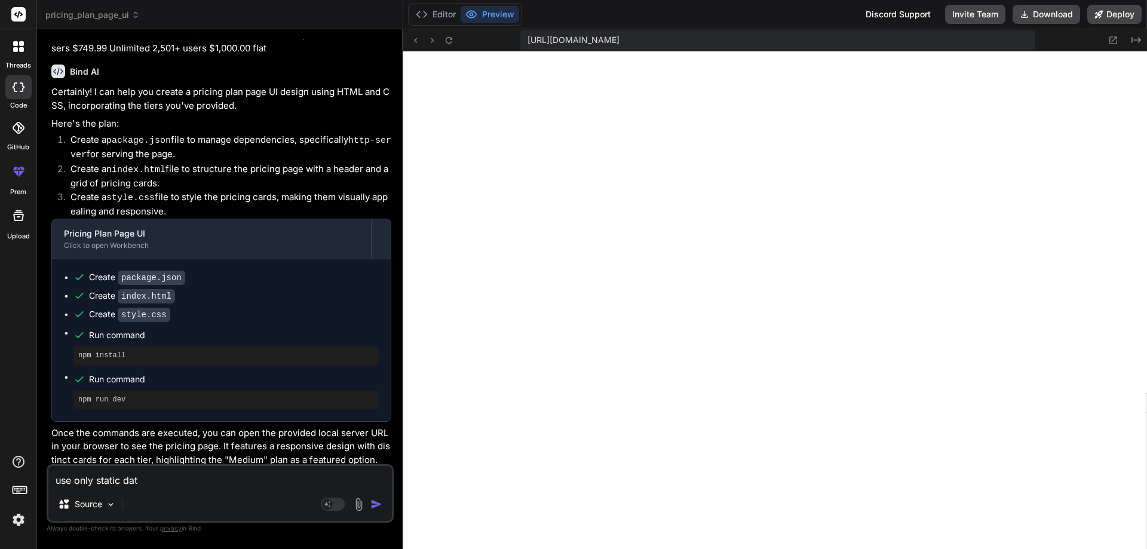
type textarea "x"
type textarea "use only static data"
type textarea "x"
type textarea "use only static data a"
type textarea "x"
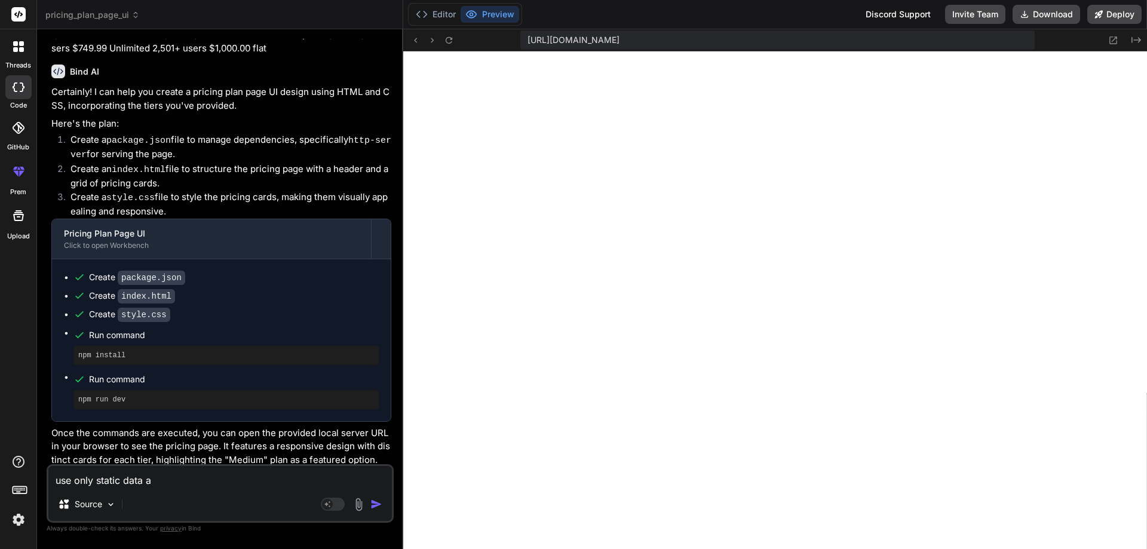
type textarea "use only static data an"
type textarea "x"
type textarea "use only static data and"
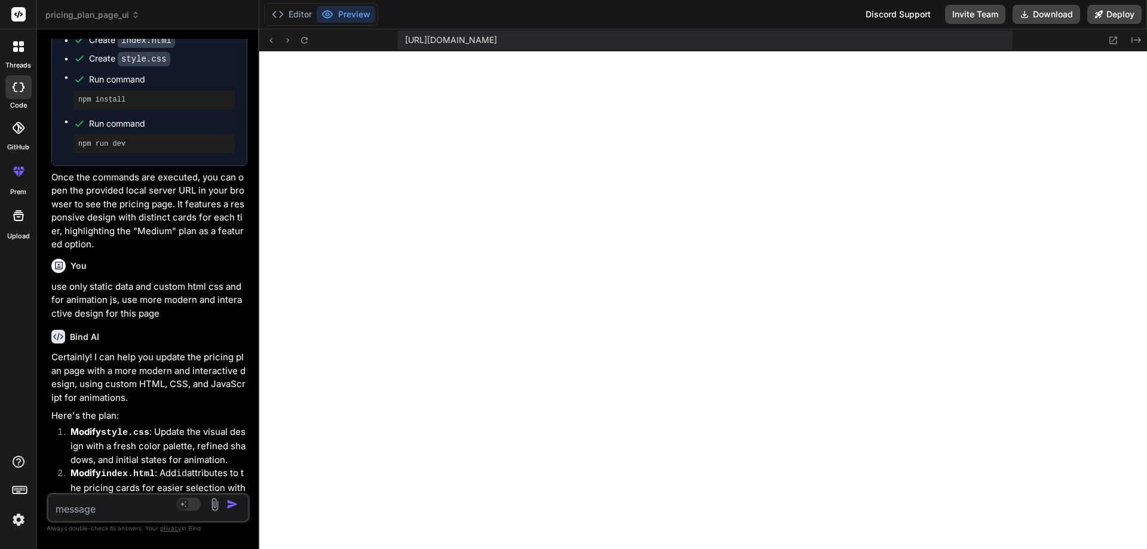
scroll to position [561, 0]
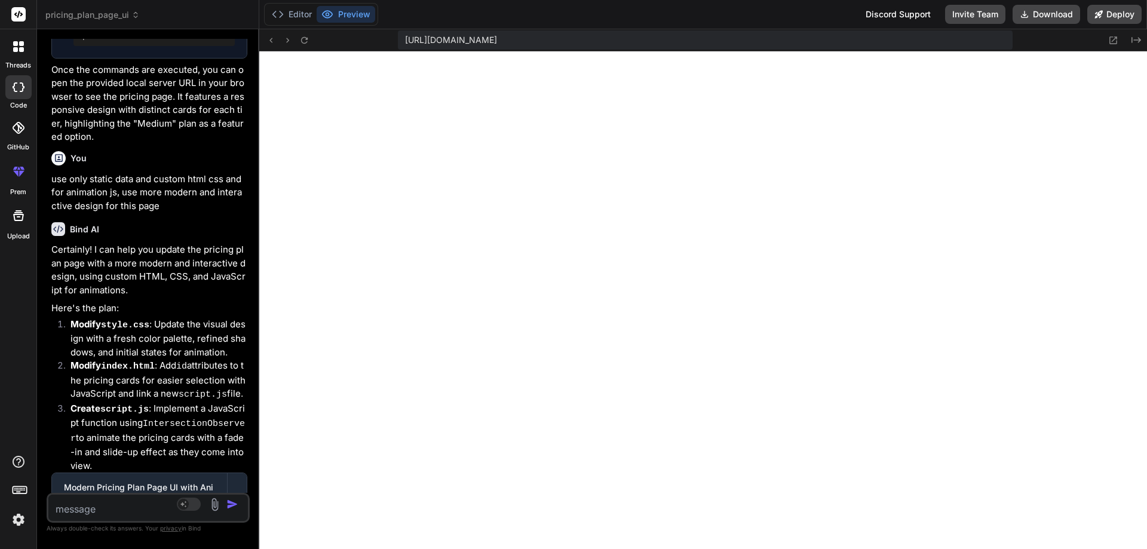
drag, startPoint x: 402, startPoint y: 254, endPoint x: 159, endPoint y: 256, distance: 243.1
click at [159, 256] on div "Bind AI Web Search Created with Pixso. Code Generator You make a pricing plan p…" at bounding box center [148, 289] width 222 height 520
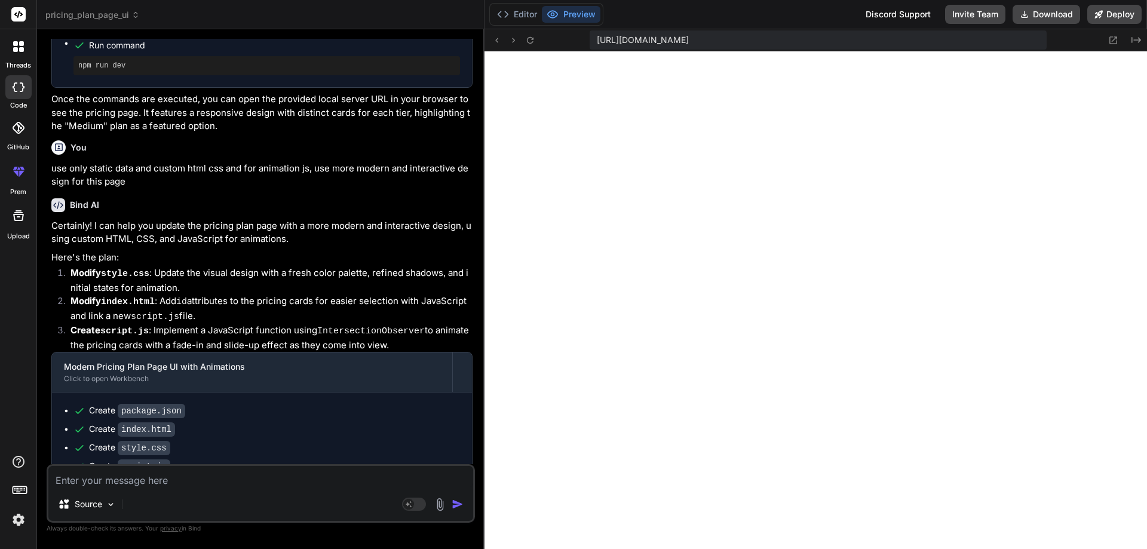
scroll to position [440, 0]
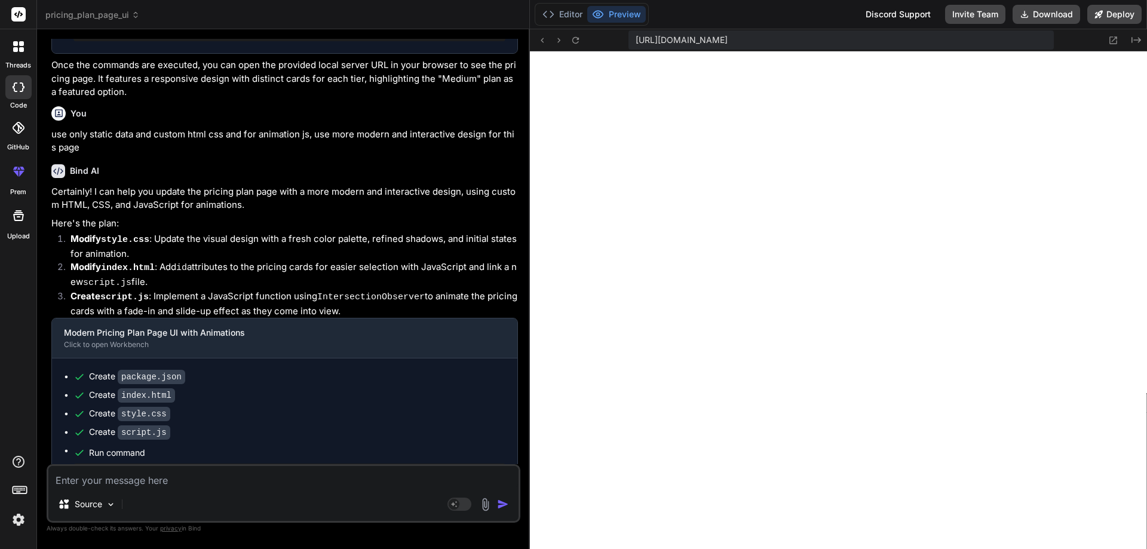
drag, startPoint x: 258, startPoint y: 268, endPoint x: 509, endPoint y: 306, distance: 254.3
click at [509, 306] on div "Bind AI Web Search Created with Pixso. Code Generator You make a pricing plan p…" at bounding box center [283, 289] width 493 height 520
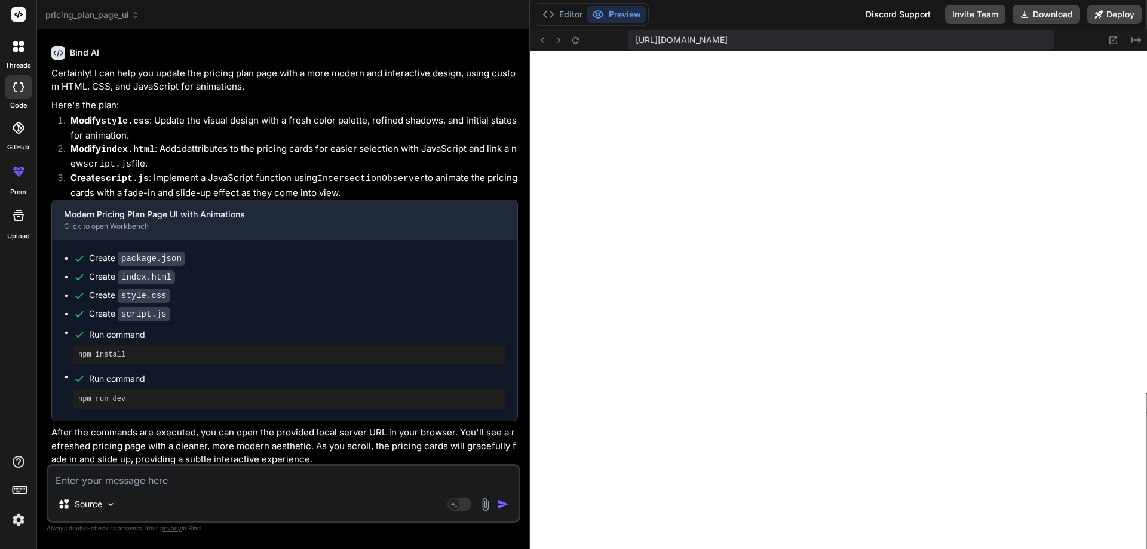
click at [151, 479] on textarea at bounding box center [283, 477] width 470 height 22
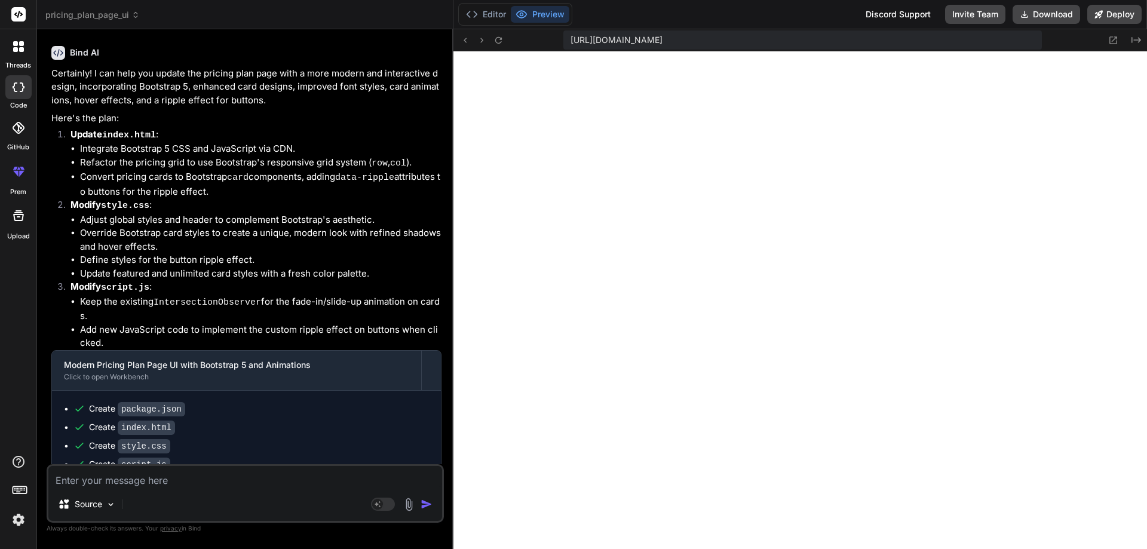
scroll to position [1436, 0]
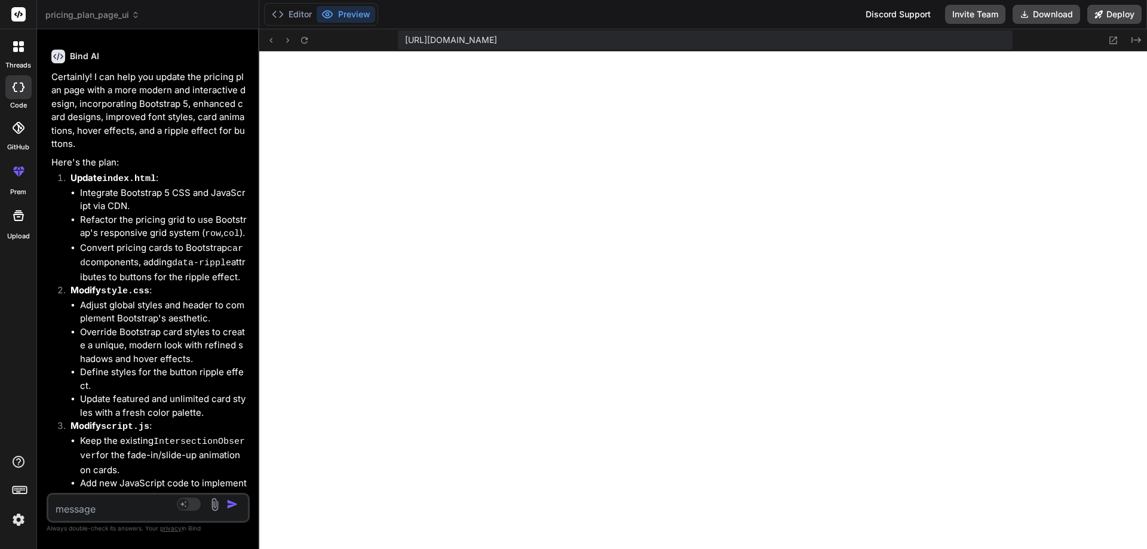
drag, startPoint x: 529, startPoint y: 255, endPoint x: 108, endPoint y: 257, distance: 421.7
click at [108, 257] on div "Bind AI Web Search Created with Pixso. Code Generator You make a pricing plan p…" at bounding box center [148, 289] width 222 height 520
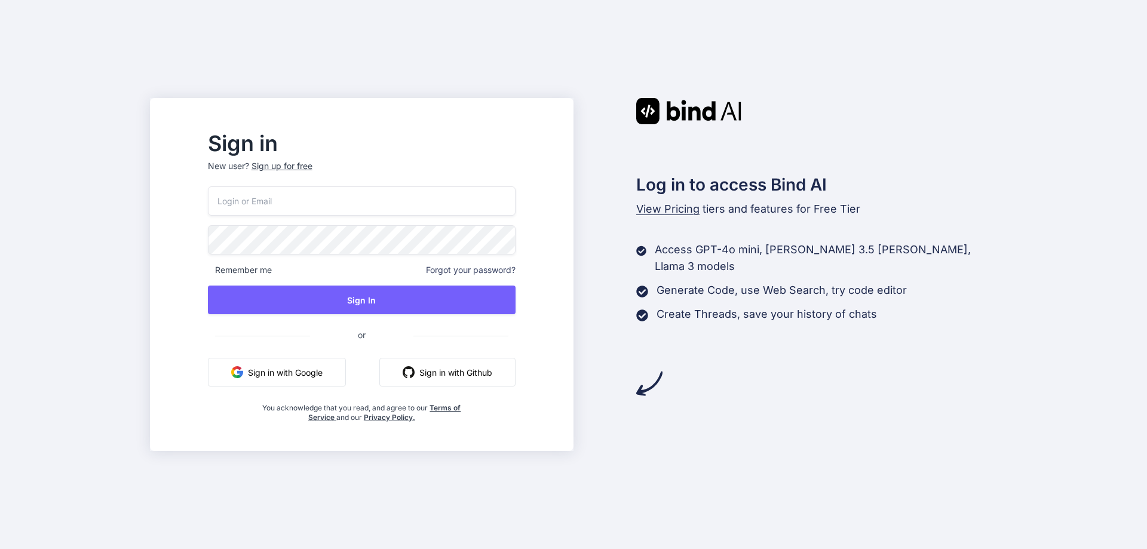
click at [308, 373] on button "Sign in with Google" at bounding box center [277, 372] width 138 height 29
